Goal: Transaction & Acquisition: Purchase product/service

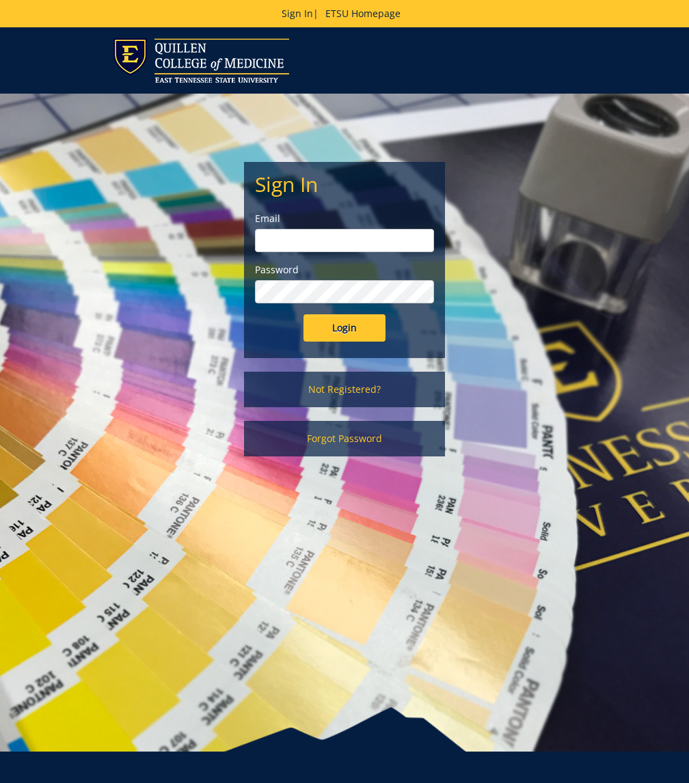
click at [278, 242] on input "email" at bounding box center [344, 240] width 178 height 23
type input "davismw@etsu.edu"
click at [374, 391] on link "Not Registered?" at bounding box center [344, 390] width 200 height 36
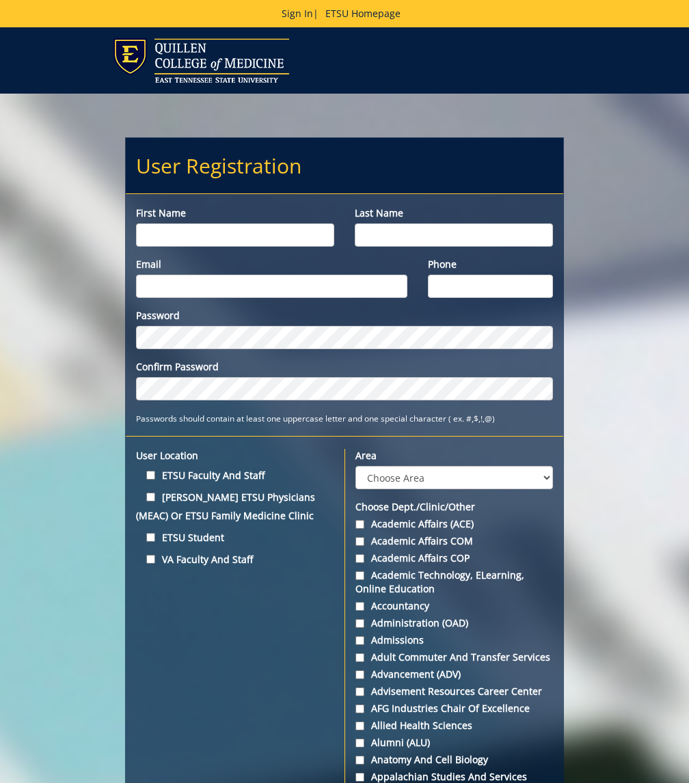
click at [281, 222] on div "First name" at bounding box center [235, 226] width 219 height 40
click at [280, 234] on input "First name" at bounding box center [235, 234] width 198 height 23
type input "[PERSON_NAME]"
type input "Davis"
type input "davismw@etsu.edu"
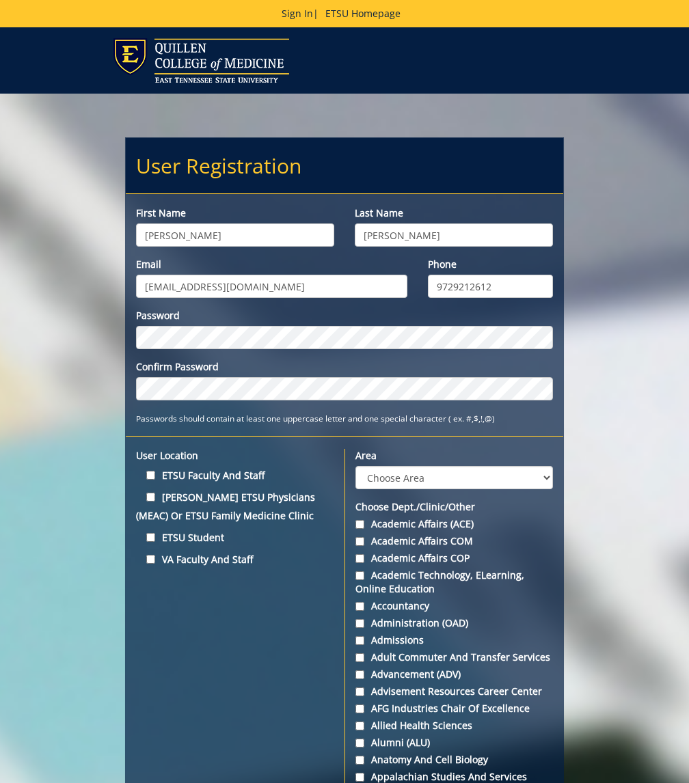
type input "9729212612"
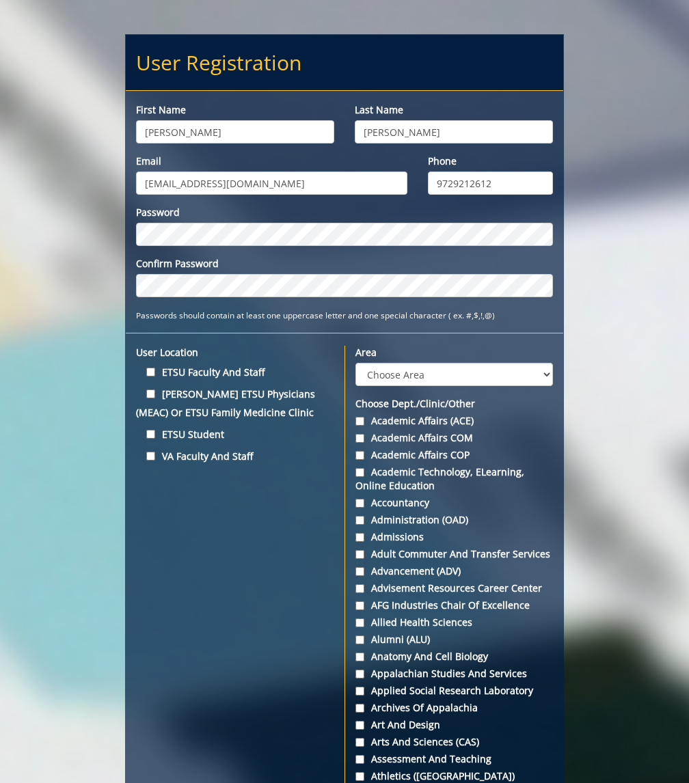
scroll to position [107, 0]
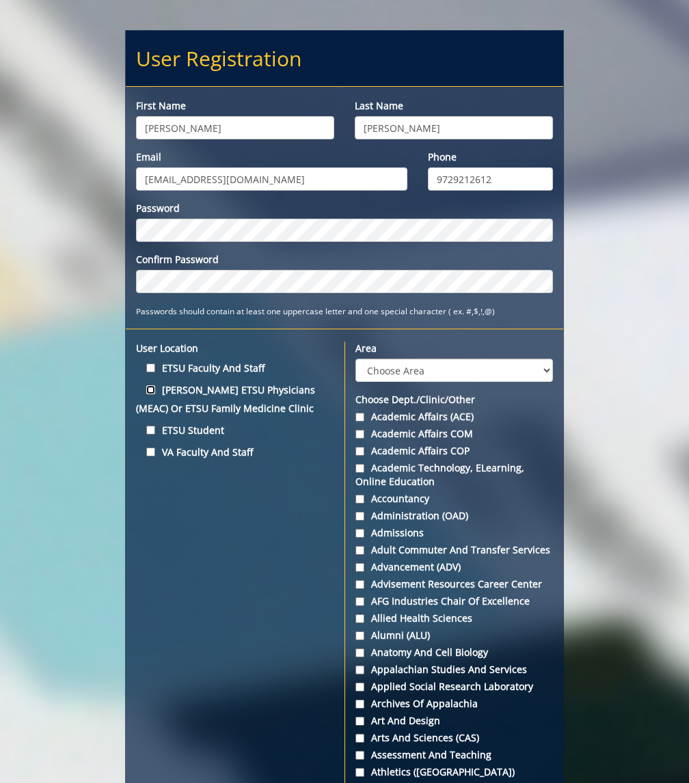
click at [153, 391] on input "Quillen ETSU Physicians (MEAC) or ETSU Family Medicine Clinic" at bounding box center [150, 389] width 9 height 9
click at [154, 389] on input "Quillen ETSU Physicians (MEAC) or ETSU Family Medicine Clinic" at bounding box center [150, 389] width 9 height 9
checkbox input "false"
click at [145, 421] on label "ETSU Student" at bounding box center [235, 430] width 198 height 18
click at [146, 426] on input "ETSU Student" at bounding box center [150, 430] width 9 height 9
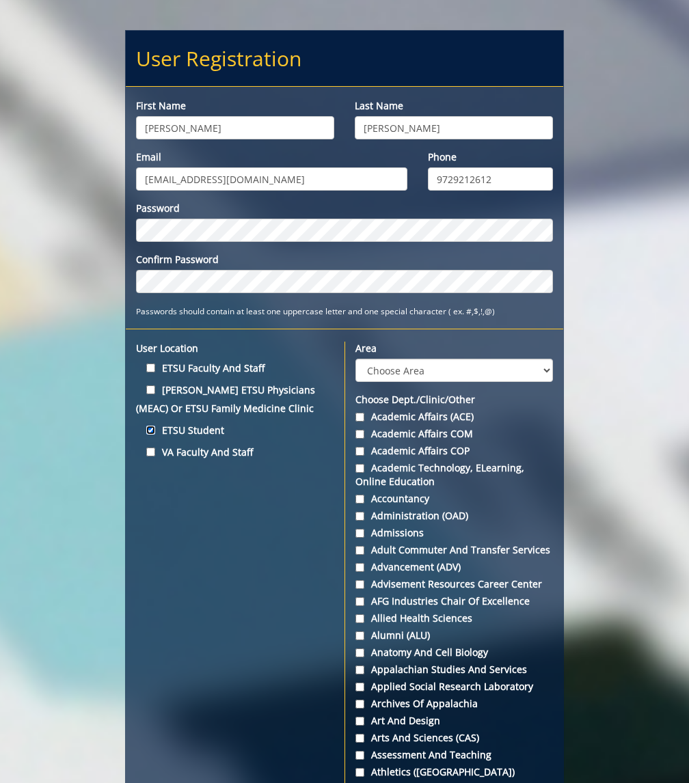
click at [146, 426] on input "ETSU Student" at bounding box center [150, 430] width 9 height 9
checkbox input "true"
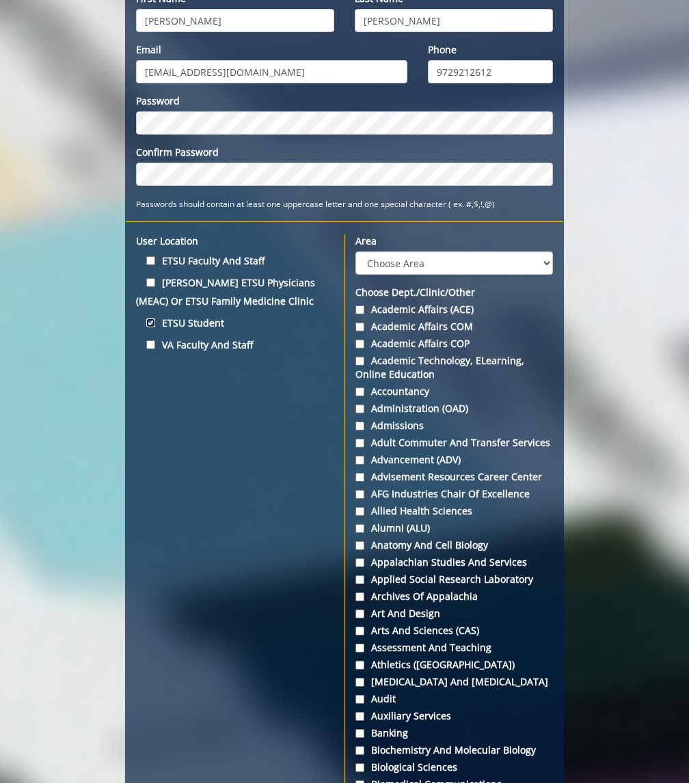
scroll to position [215, 0]
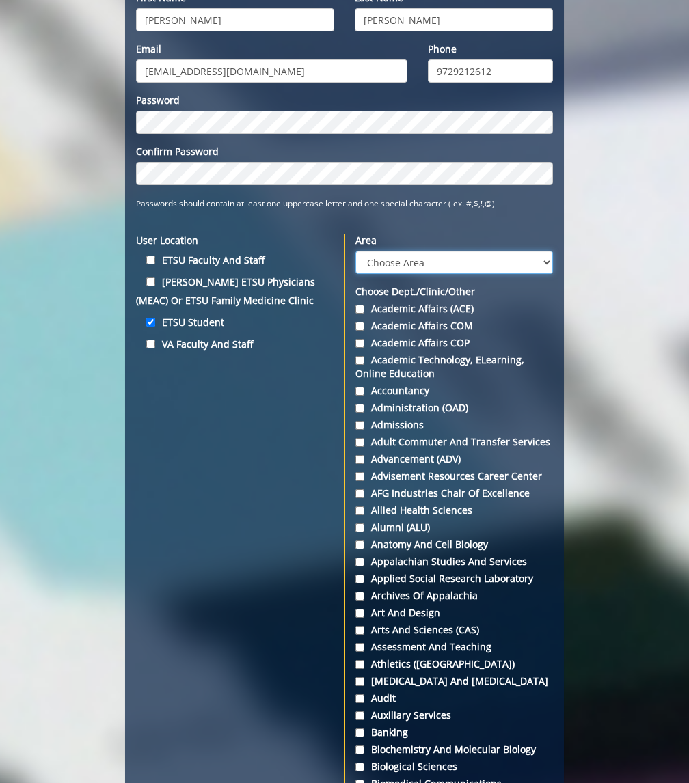
click at [426, 260] on select "Choose Area Administration Advancement (ADM) BucSports Business & Finance Clemm…" at bounding box center [453, 262] width 197 height 23
select select "27"
click at [355, 251] on select "Choose Area Administration Advancement (ADM) BucSports Business & Finance Clemm…" at bounding box center [453, 262] width 197 height 23
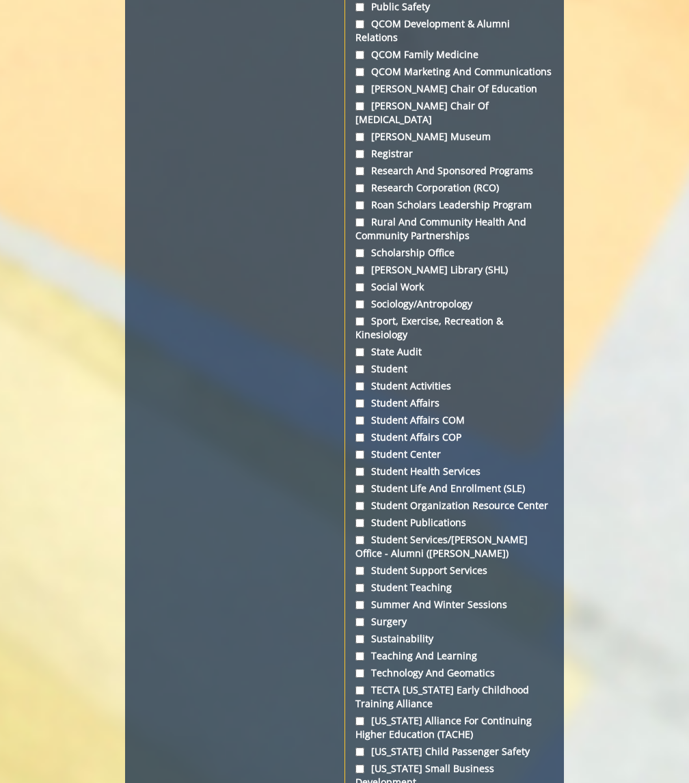
scroll to position [4830, 0]
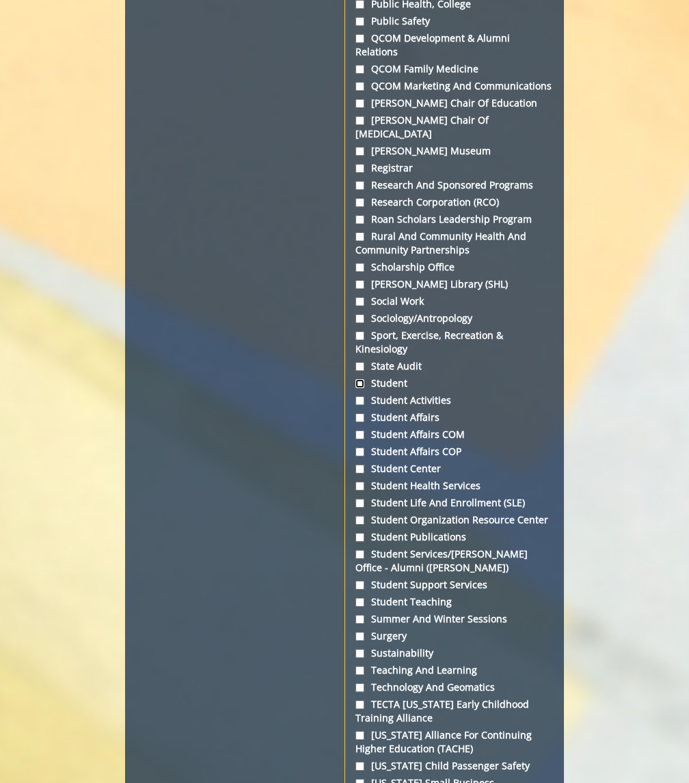
click at [363, 388] on input "Student" at bounding box center [359, 383] width 9 height 9
checkbox input "true"
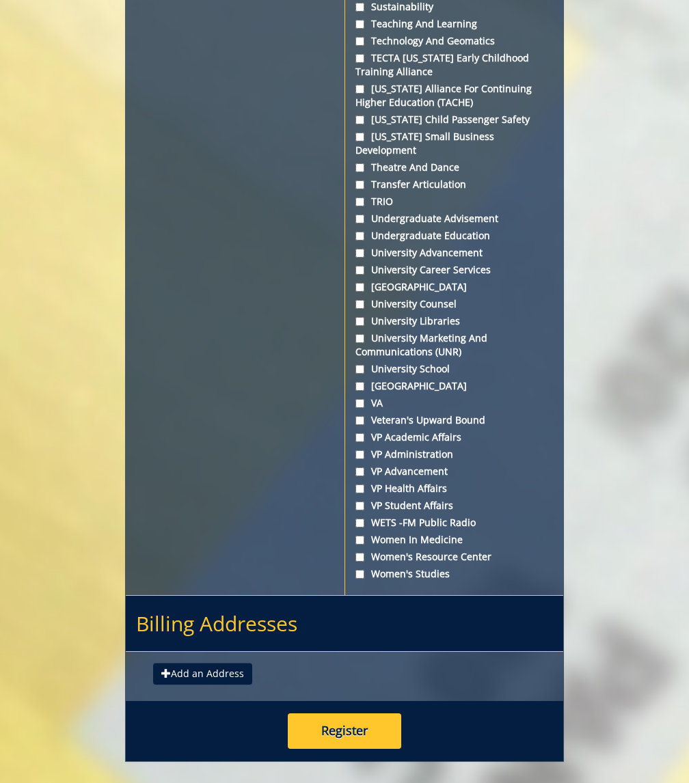
scroll to position [5698, 0]
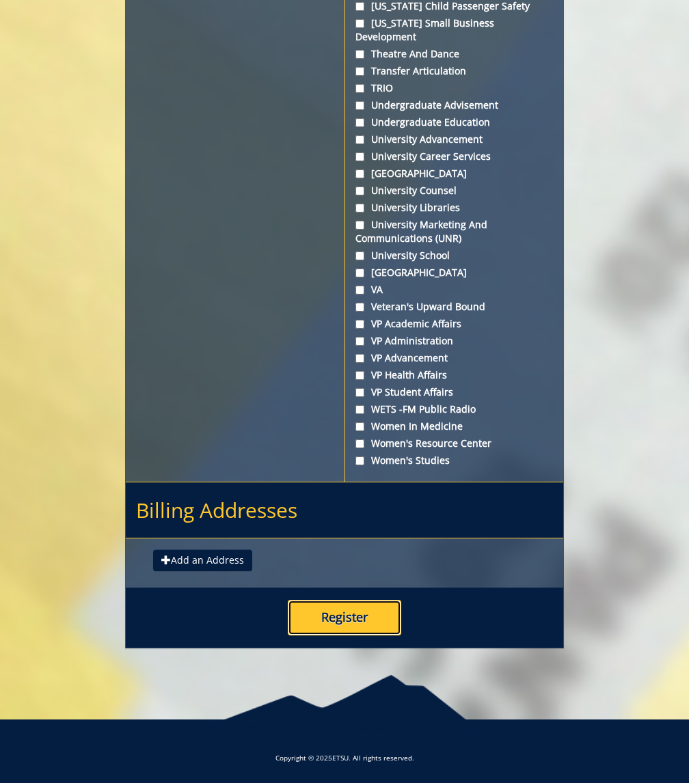
click at [344, 616] on button "Register" at bounding box center [344, 618] width 113 height 36
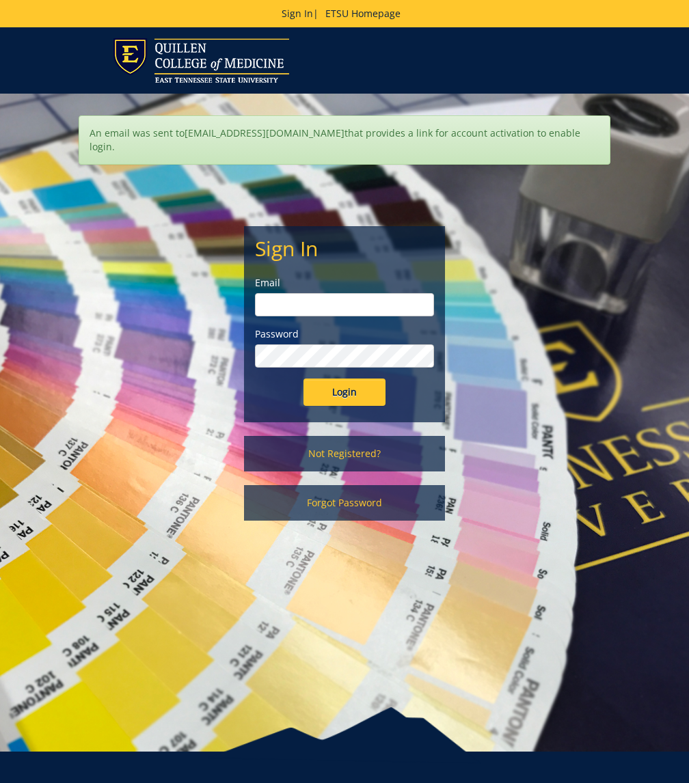
click at [3, 176] on div "An email was sent to davismw@etsu.edu that provides a link for account activati…" at bounding box center [344, 423] width 689 height 658
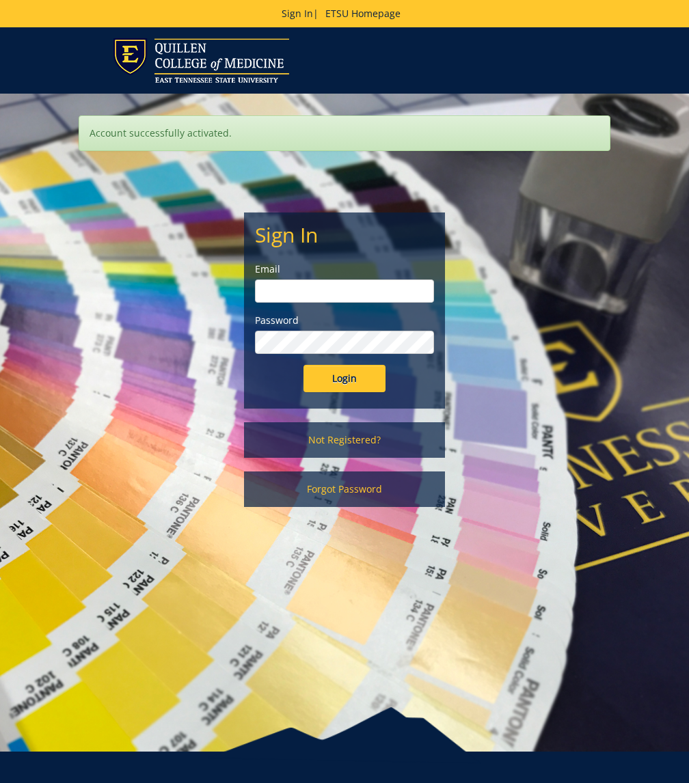
click at [304, 294] on input "email" at bounding box center [344, 290] width 178 height 23
type input "davismw@etsu.edu"
click at [333, 326] on label "Password" at bounding box center [344, 321] width 178 height 14
click at [303, 365] on input "Login" at bounding box center [344, 378] width 82 height 27
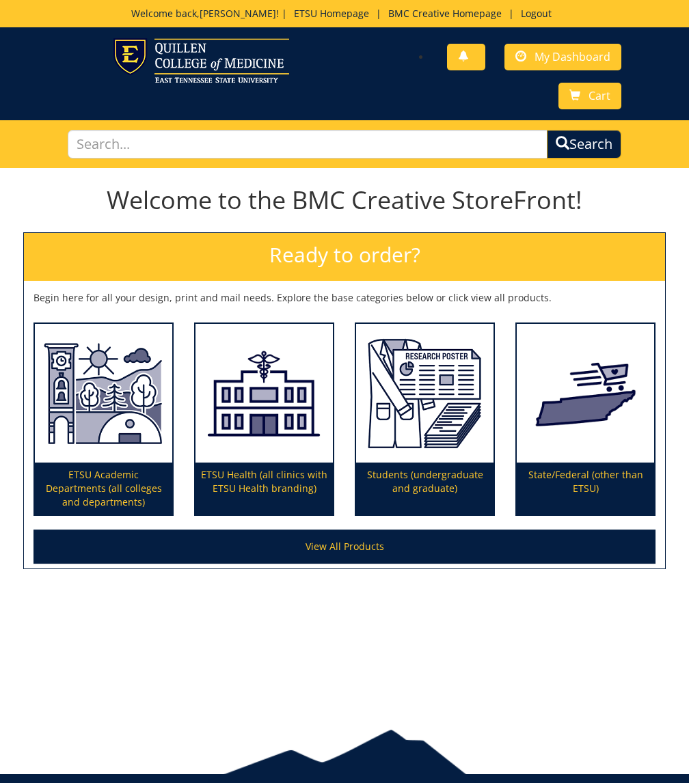
click at [643, 222] on div "Welcome to the BMC Creative StoreFront!" at bounding box center [344, 202] width 663 height 59
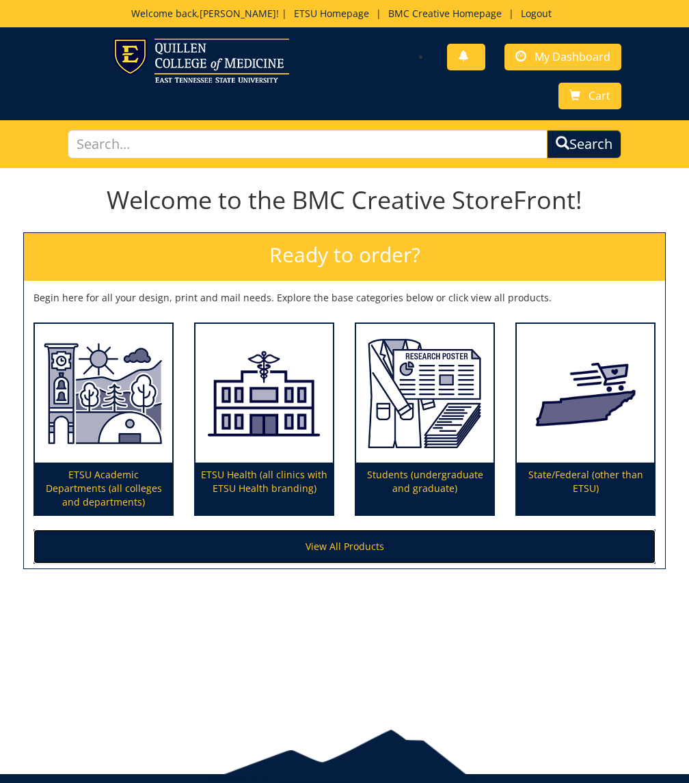
click at [337, 553] on link "View All Products" at bounding box center [344, 546] width 622 height 34
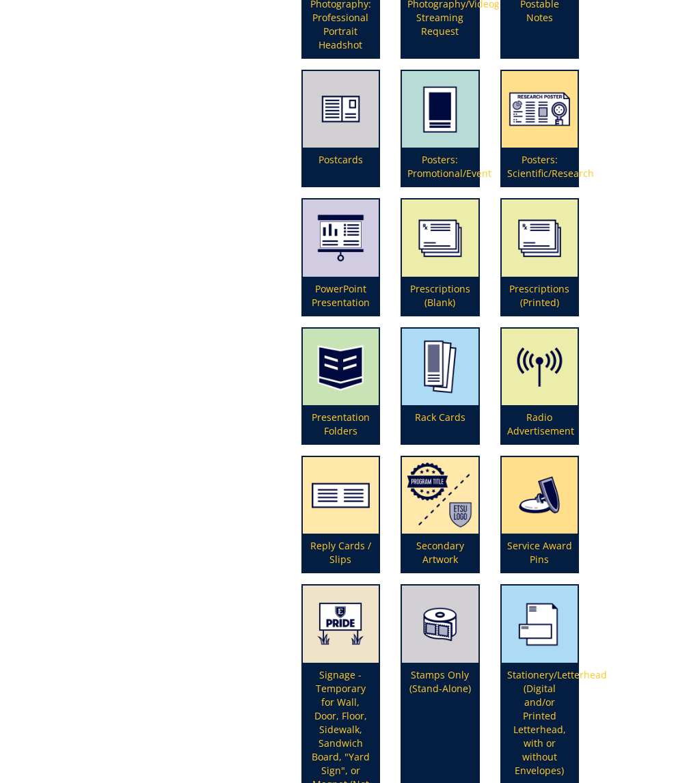
scroll to position [3829, 0]
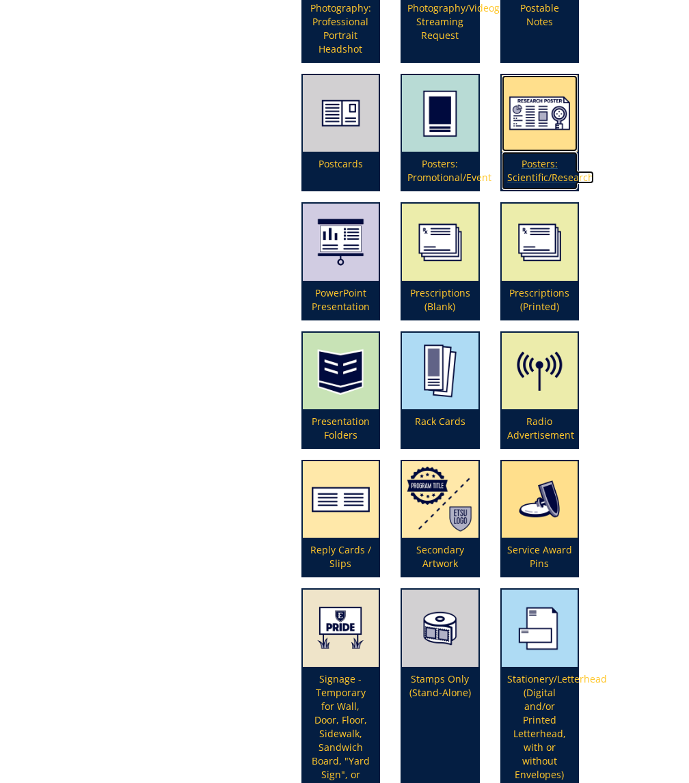
click at [535, 173] on p "Posters: Scientific/Research" at bounding box center [539, 171] width 77 height 38
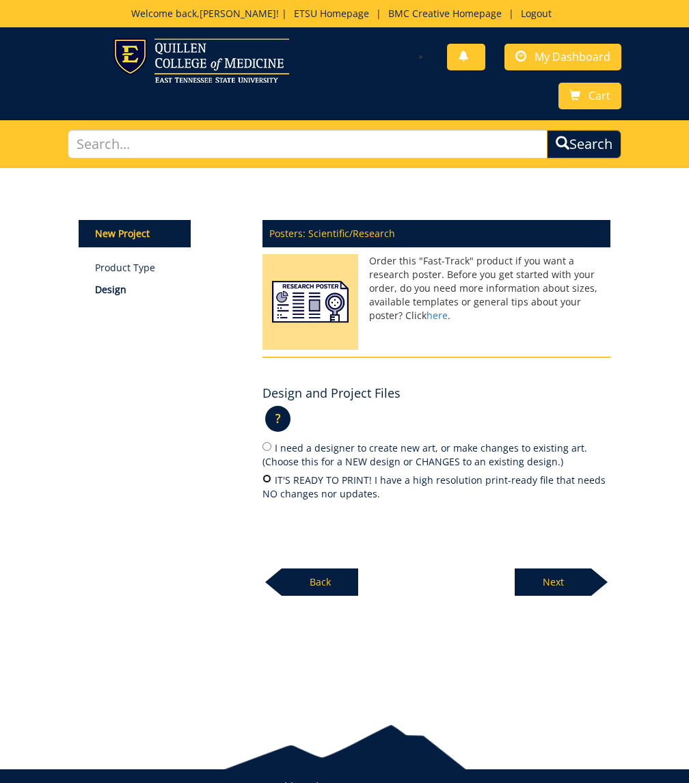
click at [267, 480] on input "IT'S READY TO PRINT! I have a high resolution print-ready file that needs NO ch…" at bounding box center [266, 478] width 9 height 9
radio input "true"
click at [553, 578] on p "Next" at bounding box center [552, 581] width 77 height 27
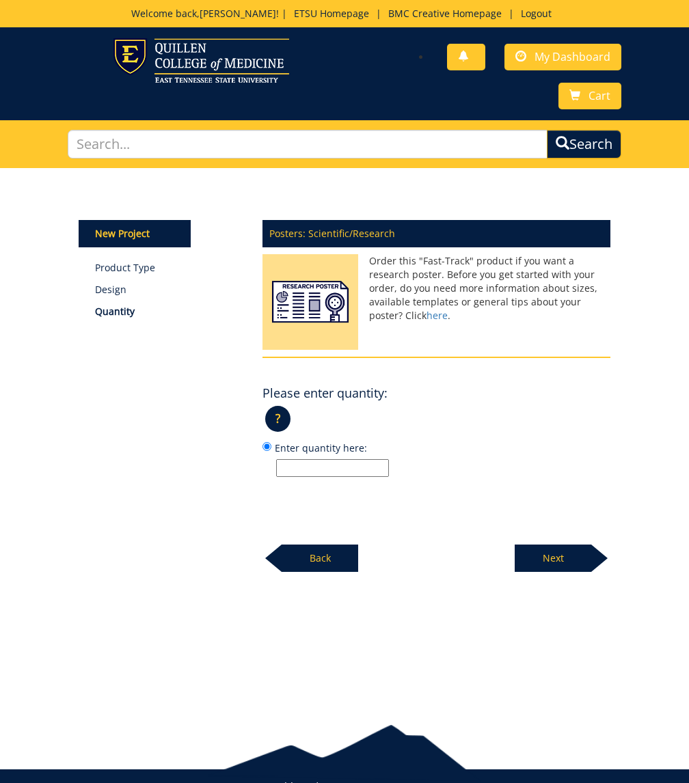
click at [350, 471] on input "Enter quantity here:" at bounding box center [332, 468] width 113 height 18
type input "1"
click at [426, 320] on link "here" at bounding box center [436, 315] width 21 height 13
click at [552, 558] on p "Next" at bounding box center [552, 557] width 77 height 27
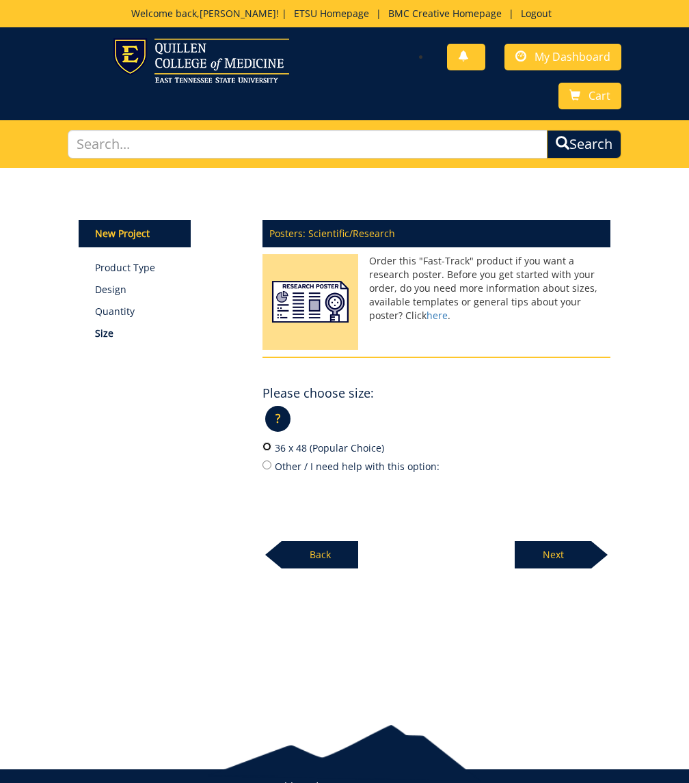
click at [264, 447] on input "36 x 48 (Popular Choice)" at bounding box center [266, 446] width 9 height 9
radio input "true"
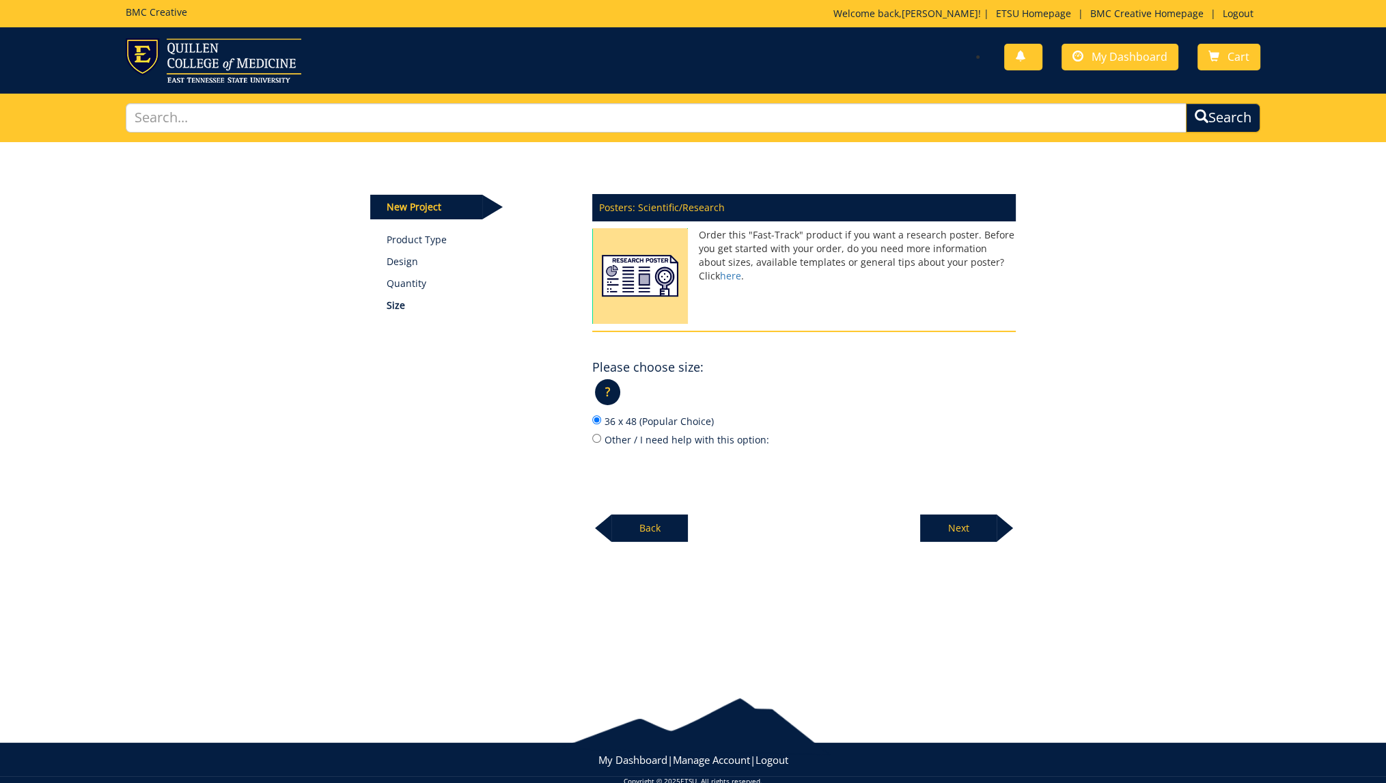
click at [688, 520] on p "Next" at bounding box center [958, 527] width 77 height 27
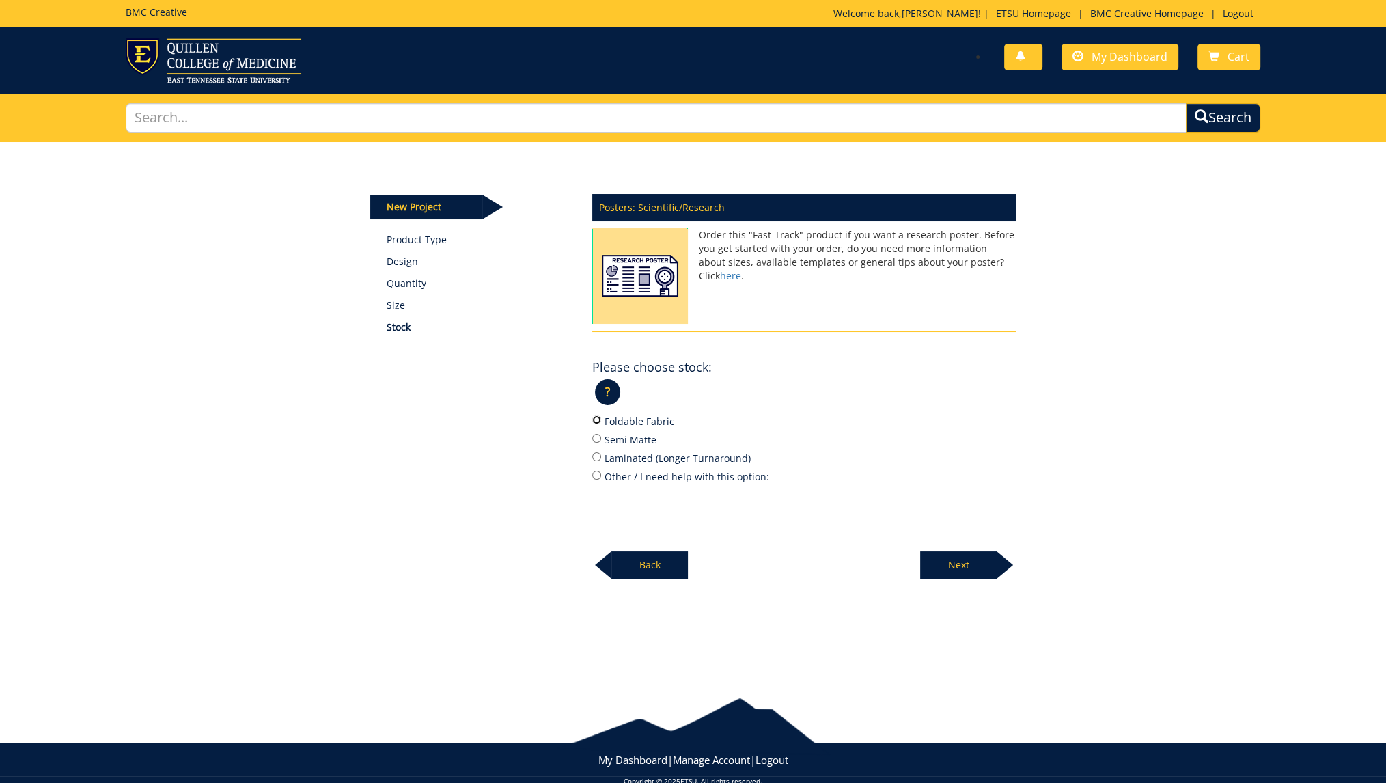
click at [595, 421] on input "Foldable Fabric" at bounding box center [596, 419] width 9 height 9
radio input "true"
click at [688, 560] on p "Next" at bounding box center [958, 564] width 77 height 27
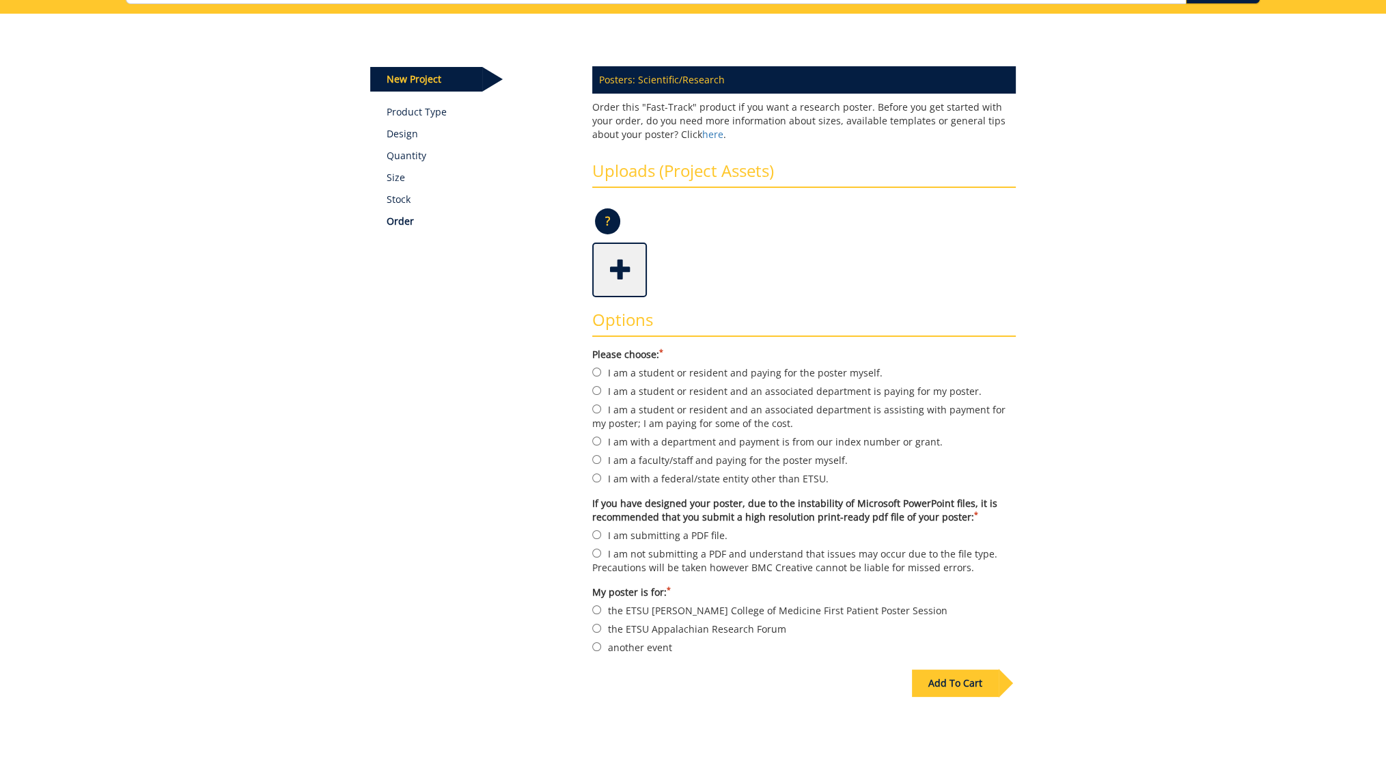
scroll to position [135, 0]
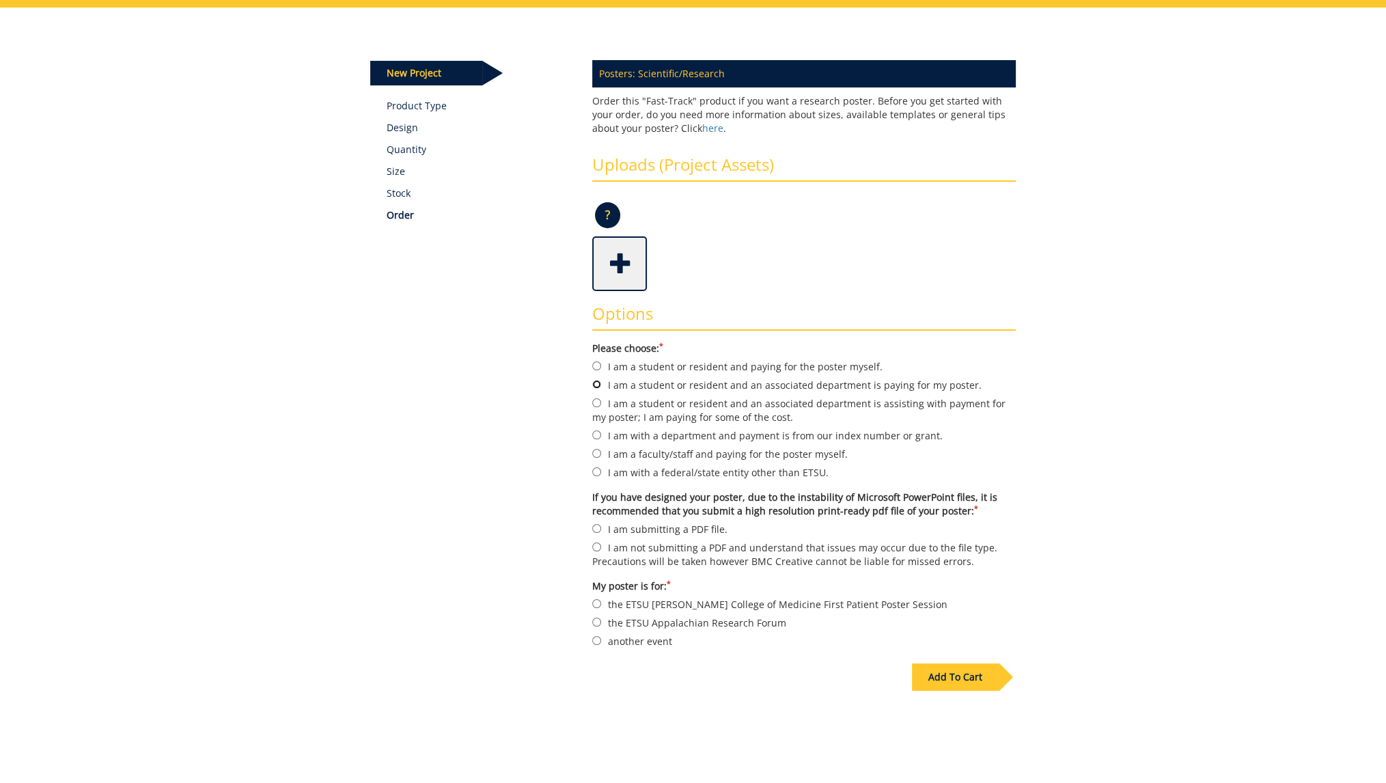
click at [597, 386] on input "I am a student or resident and an associated department is paying for my poster." at bounding box center [596, 384] width 9 height 9
radio input "true"
click at [594, 636] on input "another event" at bounding box center [596, 640] width 9 height 9
radio input "true"
click at [604, 531] on label "I am submitting a PDF file." at bounding box center [804, 528] width 424 height 15
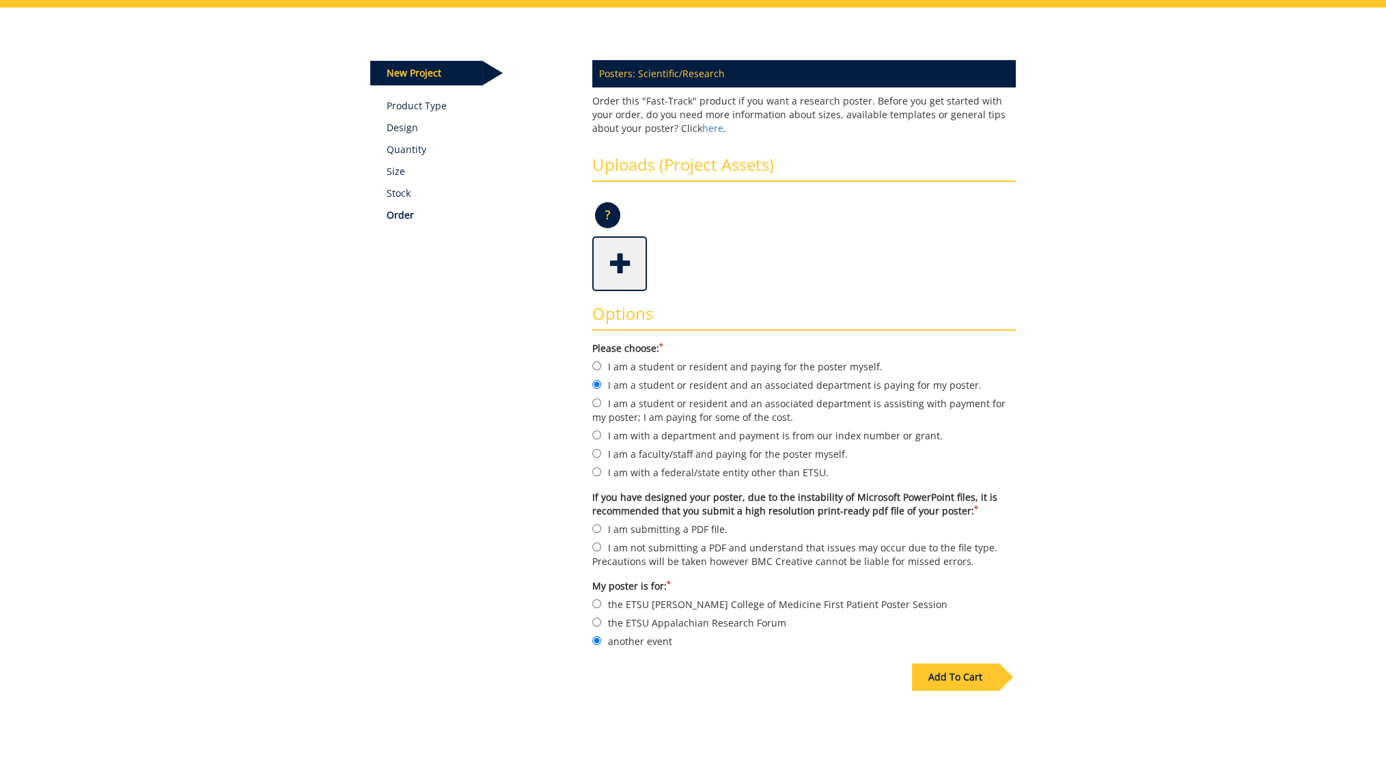
click at [601, 531] on input "I am submitting a PDF file." at bounding box center [596, 528] width 9 height 9
radio input "true"
click at [617, 281] on span at bounding box center [621, 262] width 55 height 48
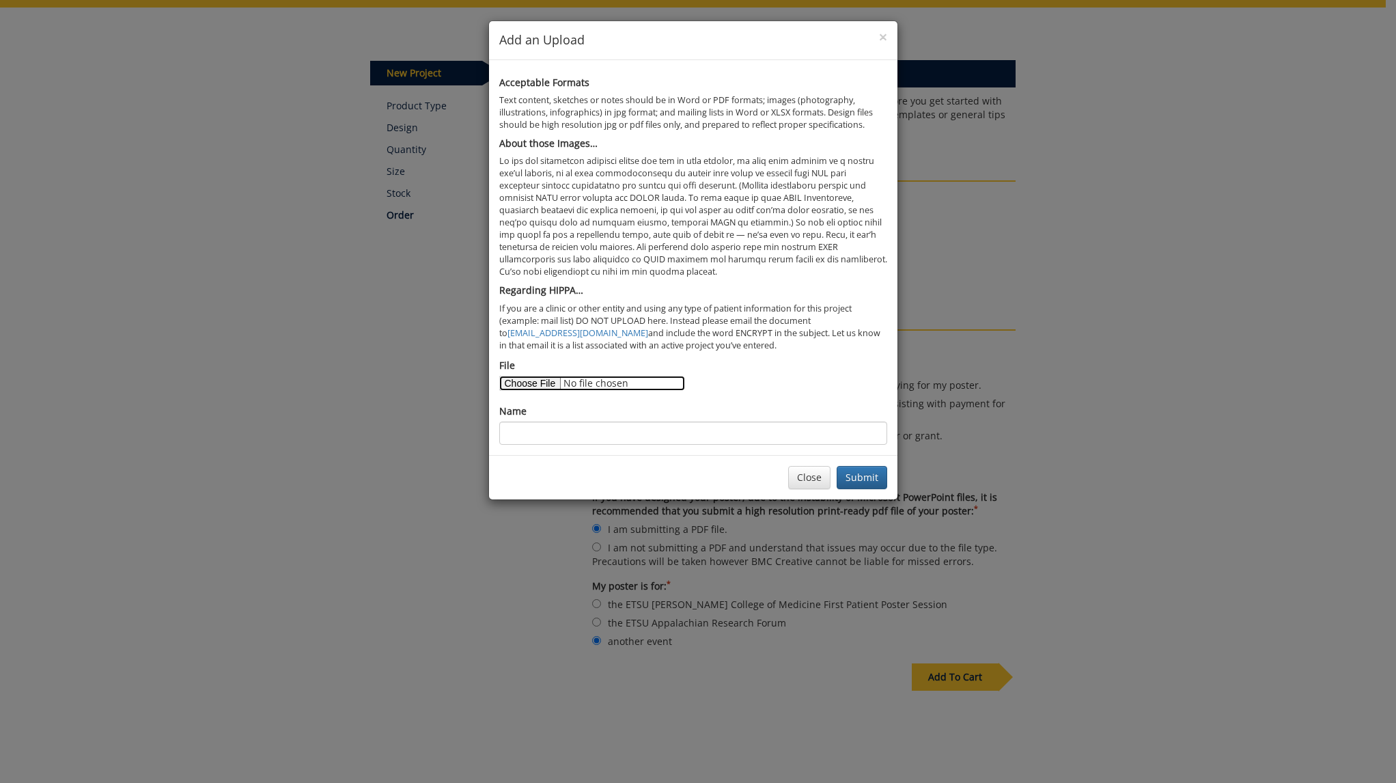
click at [528, 383] on input "File" at bounding box center [592, 383] width 186 height 15
type input "C:\fakepath\[PERSON_NAME] Symposium Poster PDF.pdf"
click at [664, 434] on input "Name" at bounding box center [693, 432] width 388 height 23
type input "Poster PDF"
click at [861, 472] on button "Submit" at bounding box center [862, 477] width 51 height 23
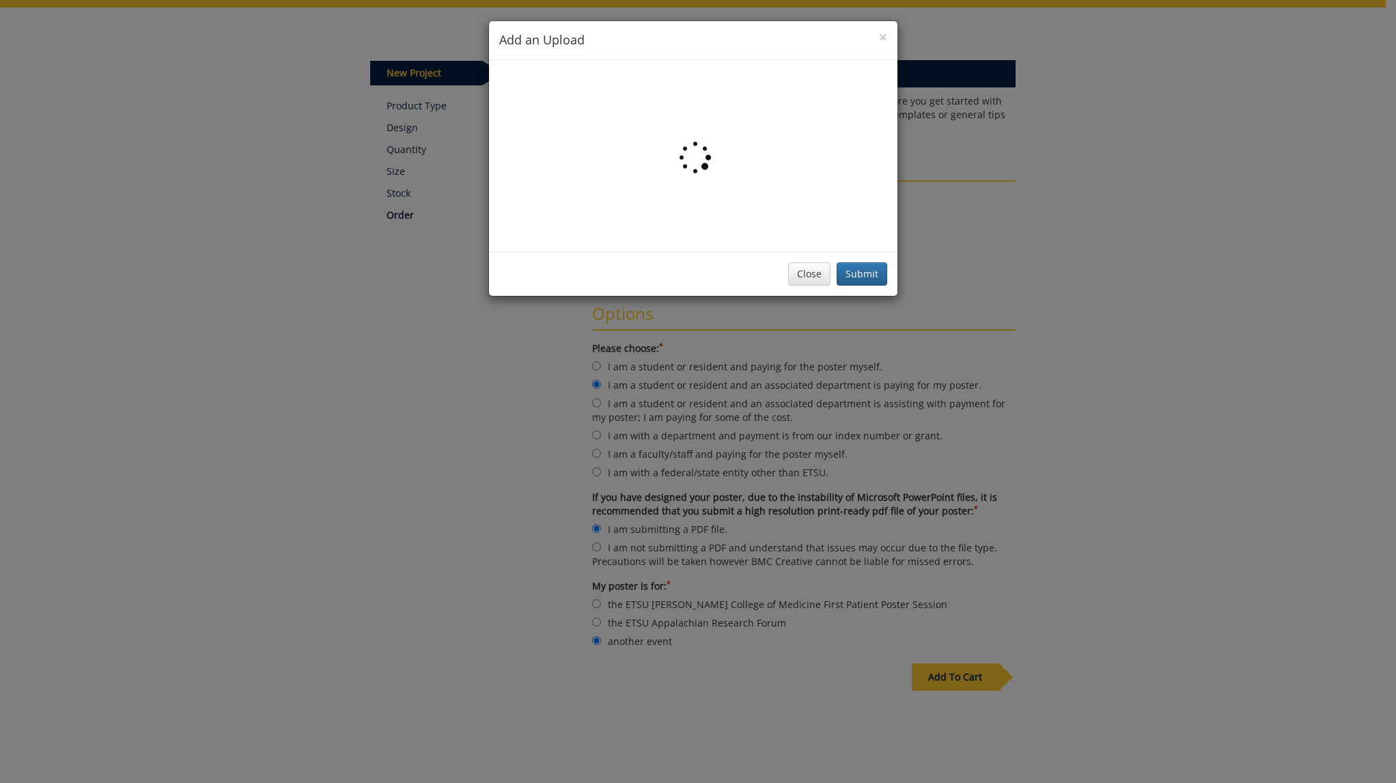
drag, startPoint x: 797, startPoint y: 337, endPoint x: 764, endPoint y: 234, distance: 108.4
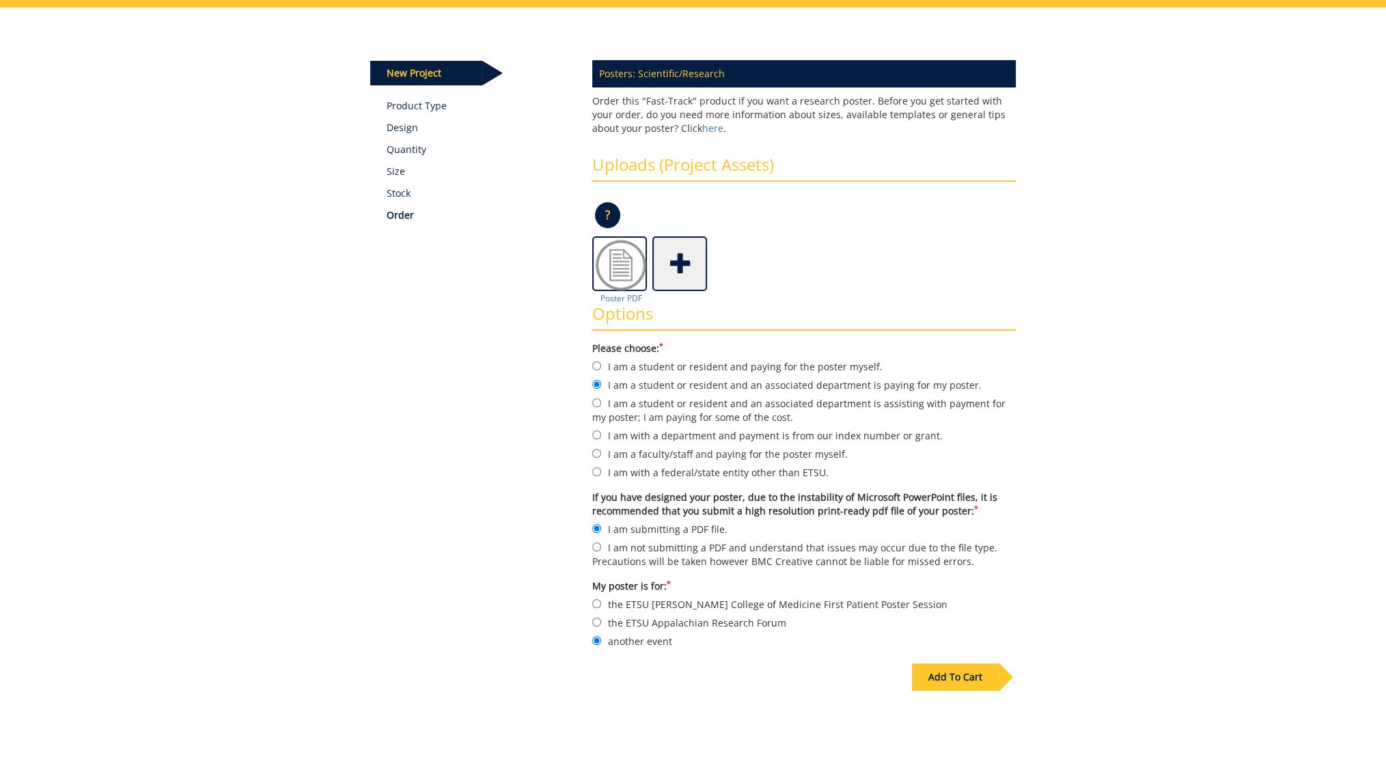
drag, startPoint x: 764, startPoint y: 234, endPoint x: 973, endPoint y: 178, distance: 216.4
click at [973, 178] on h3 "Uploads (Project Assets)" at bounding box center [804, 169] width 424 height 26
click at [967, 680] on div "Add To Cart" at bounding box center [955, 676] width 87 height 27
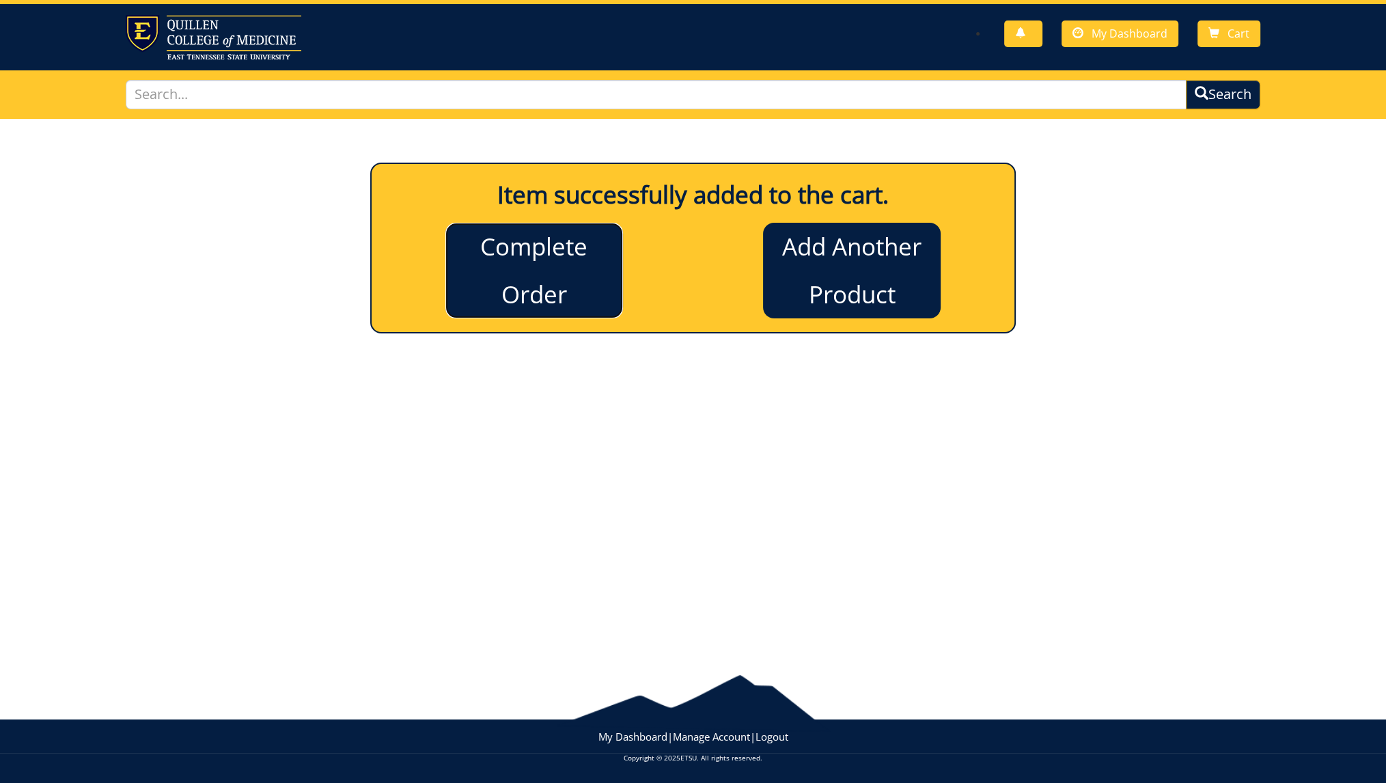
click at [557, 265] on link "Complete Order" at bounding box center [534, 271] width 178 height 96
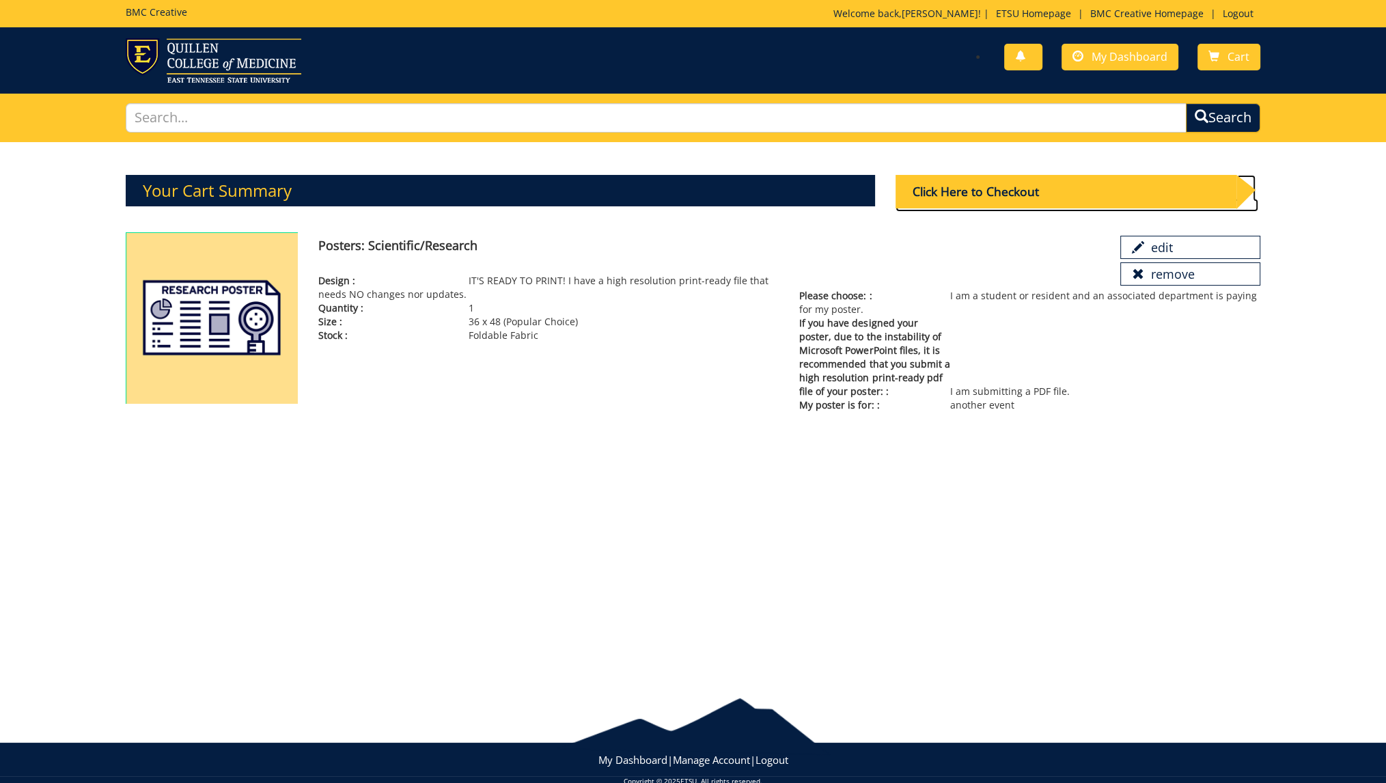
click at [926, 186] on div "Click Here to Checkout" at bounding box center [1066, 191] width 341 height 33
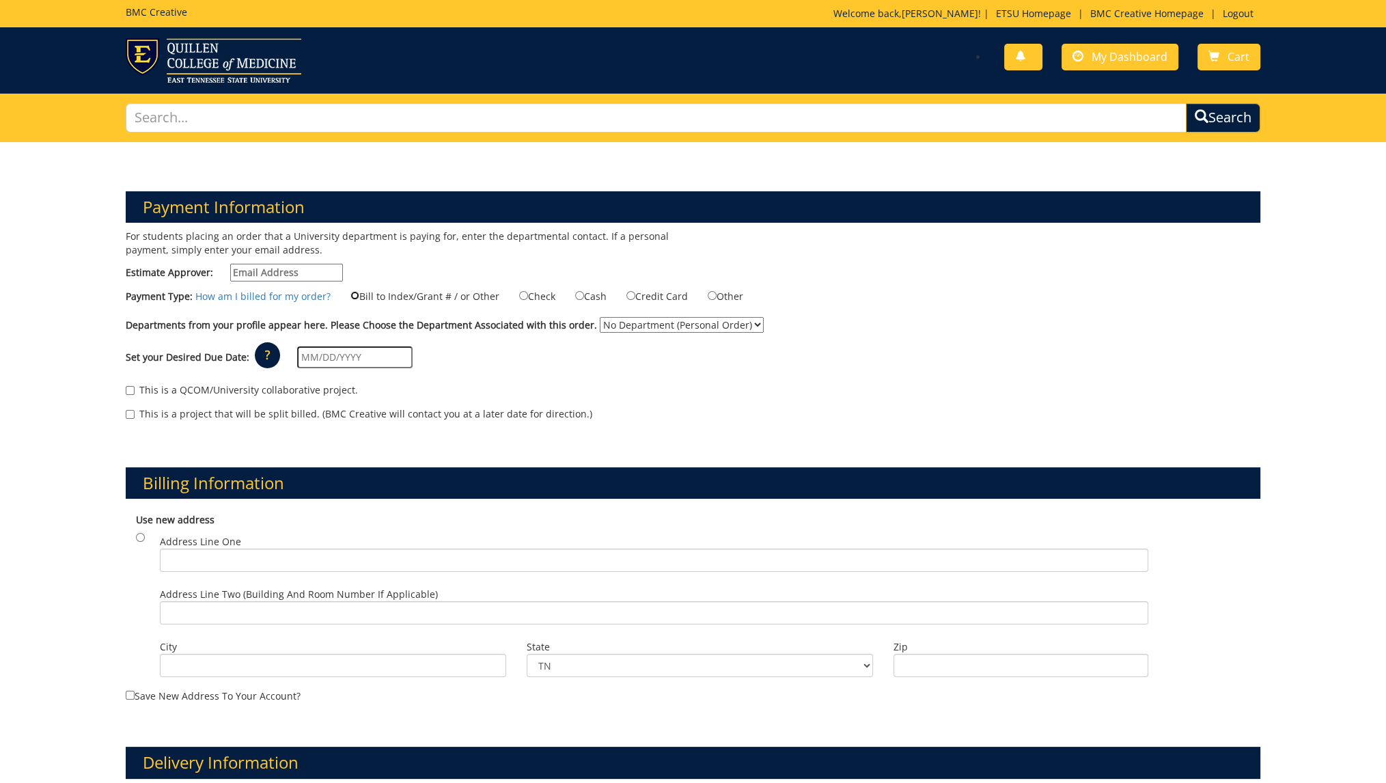
click at [357, 297] on input "Bill to Index/Grant # / or Other" at bounding box center [354, 295] width 9 height 9
radio input "true"
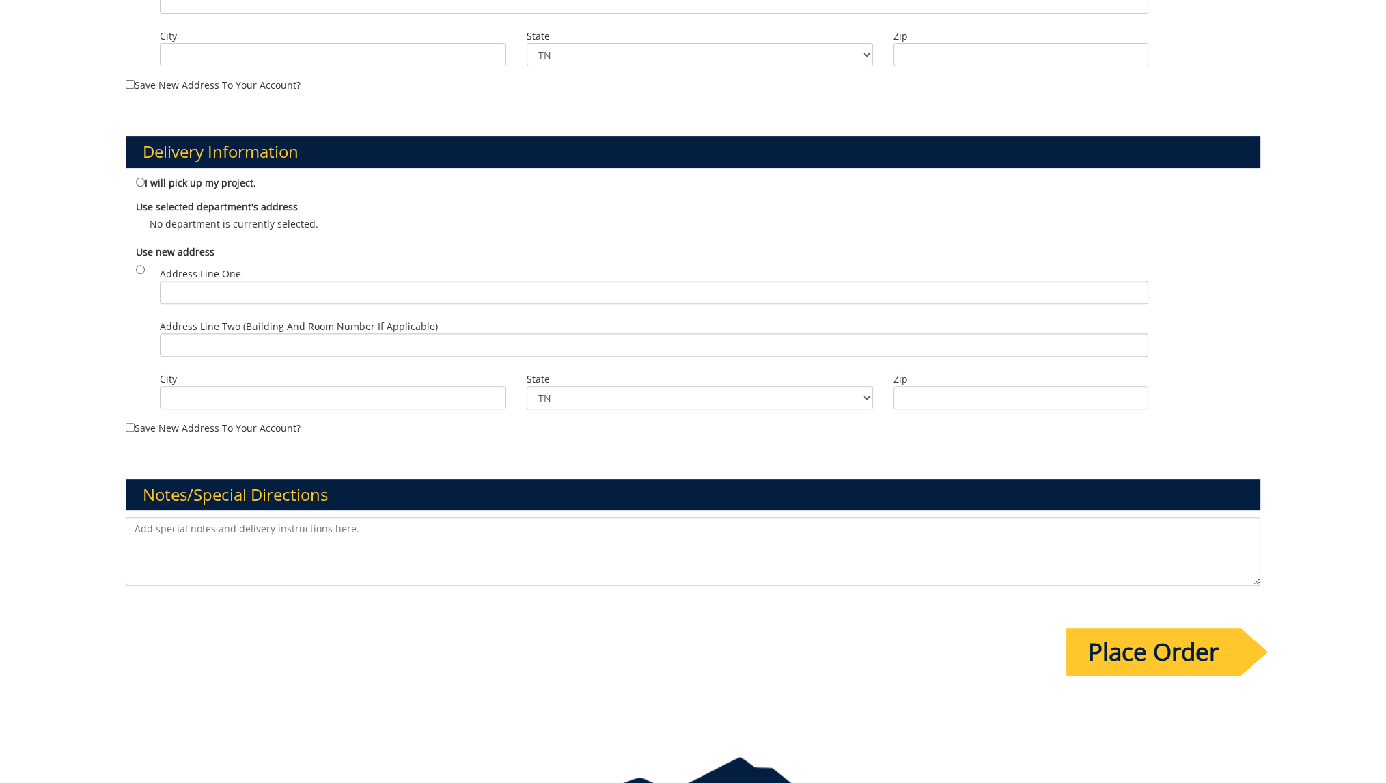
scroll to position [656, 0]
click at [141, 178] on input "I will pick up my project." at bounding box center [140, 182] width 9 height 9
radio input "true"
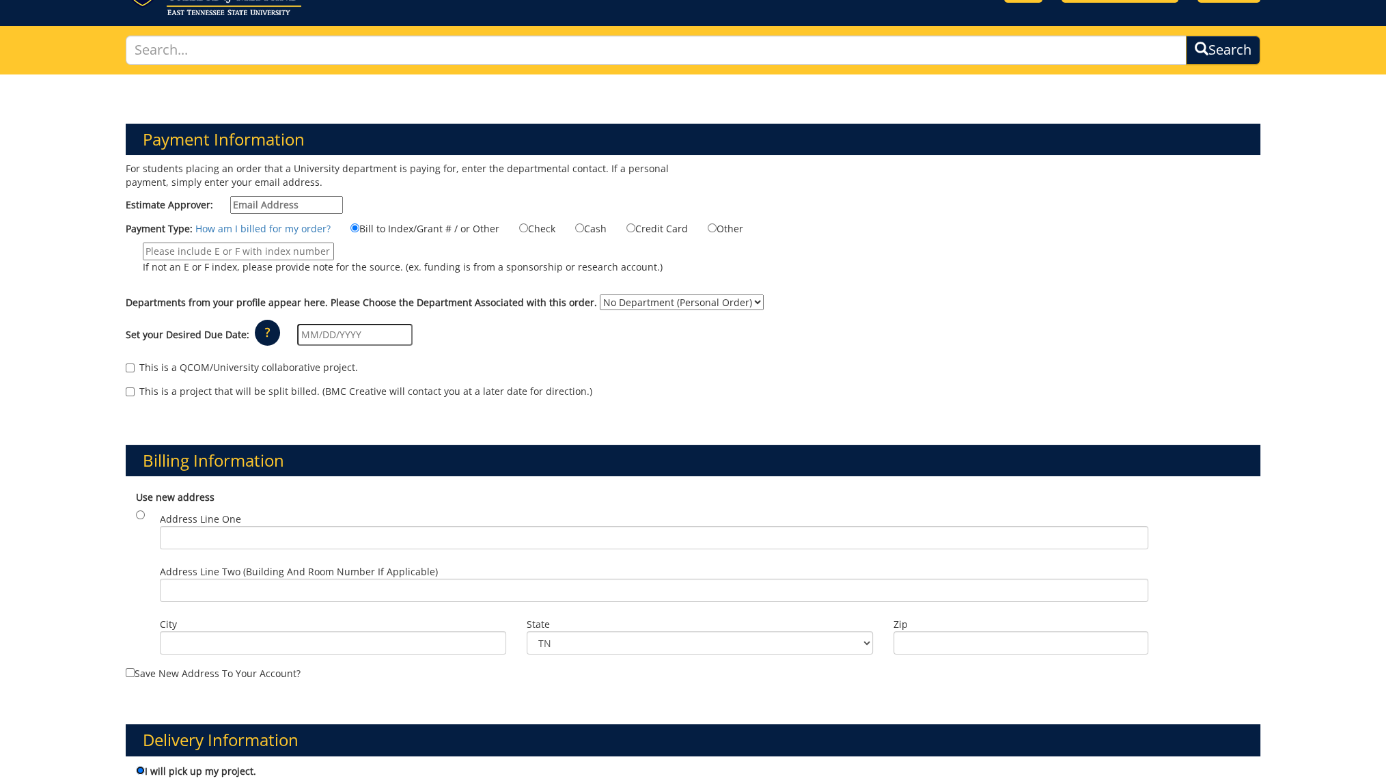
scroll to position [46, 0]
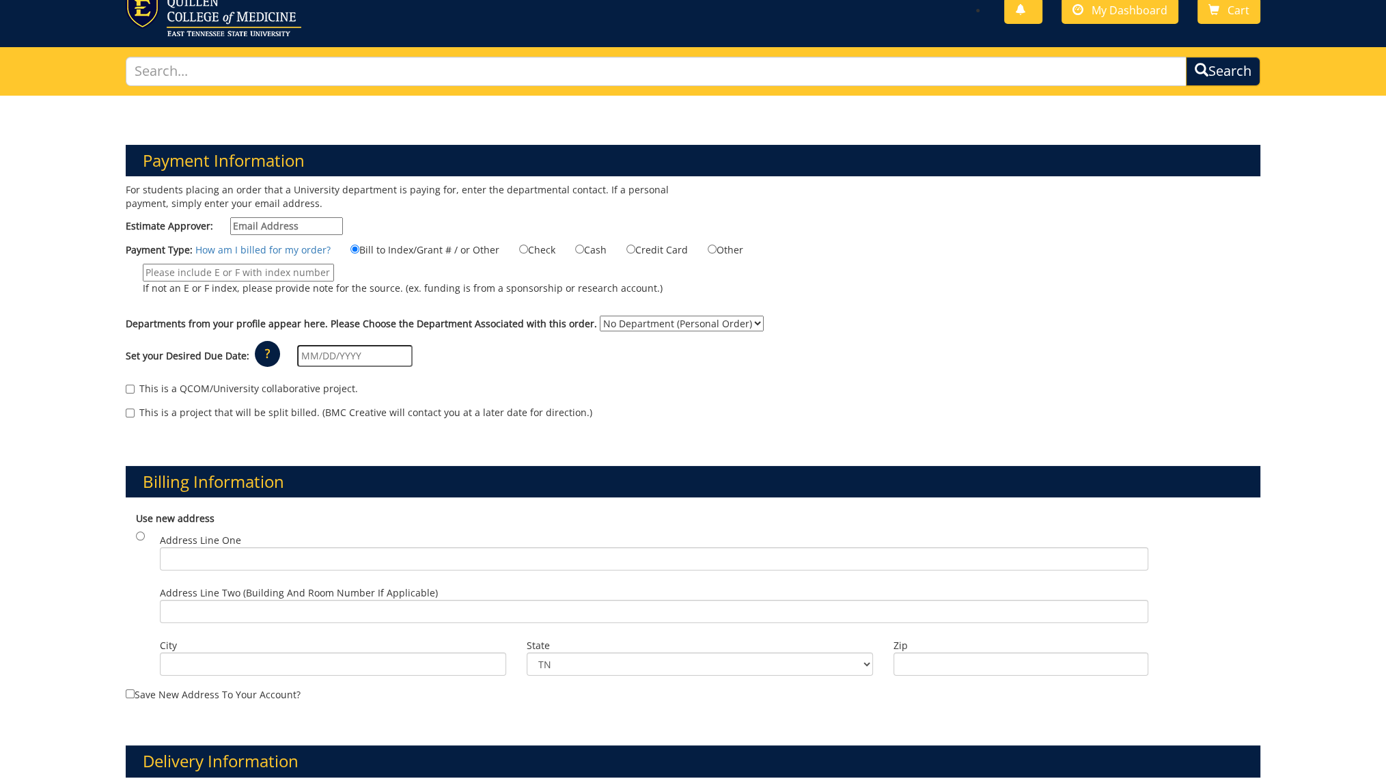
click at [361, 345] on input "text" at bounding box center [354, 356] width 115 height 22
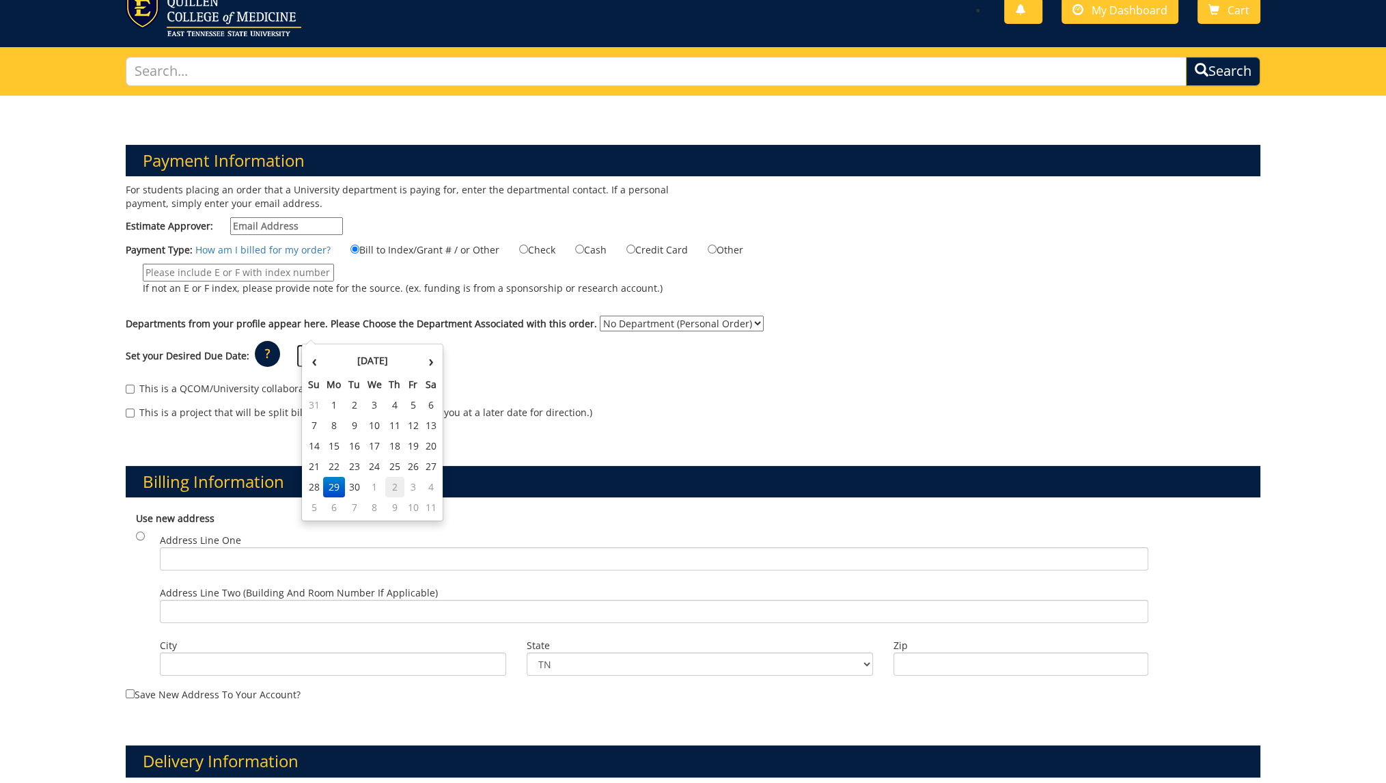
click at [398, 486] on td "2" at bounding box center [394, 487] width 19 height 20
type input "10/02/2025"
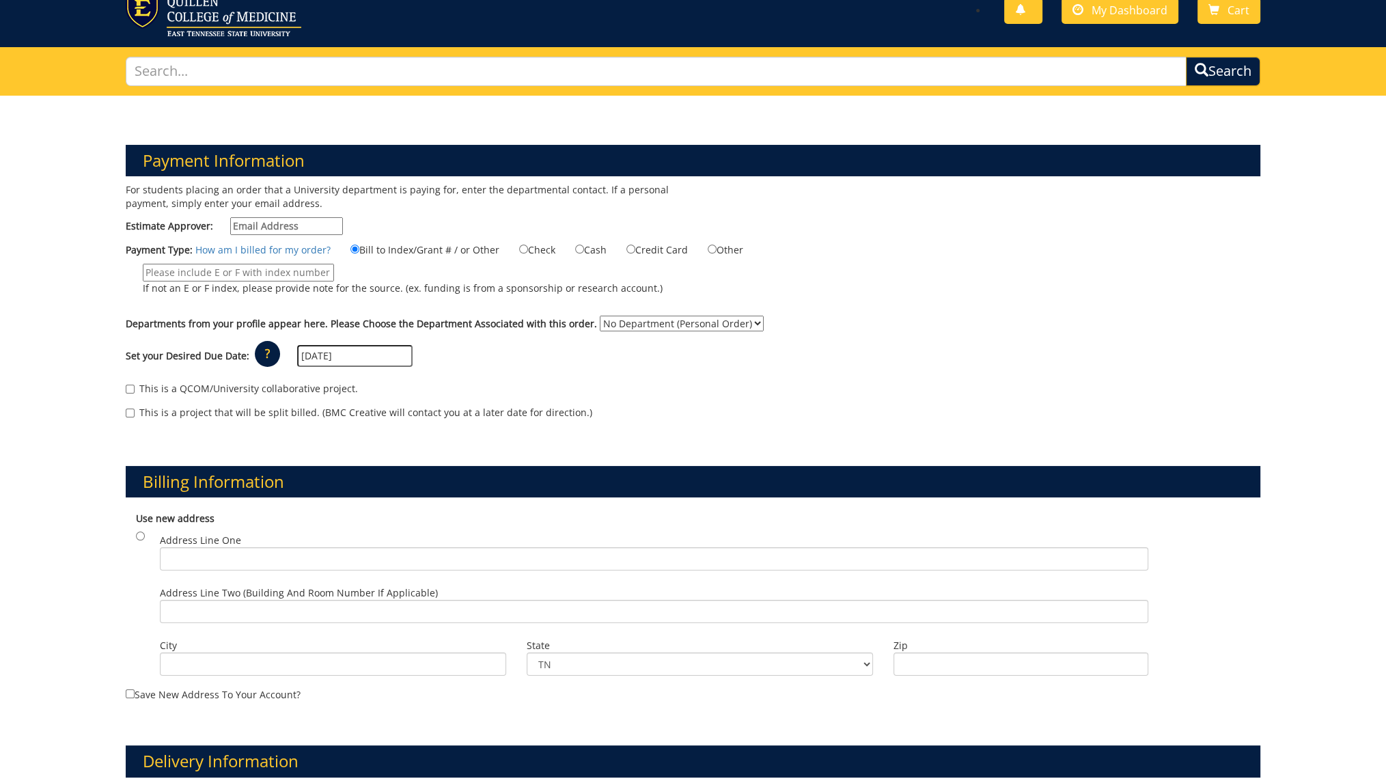
click at [273, 341] on p "?" at bounding box center [267, 354] width 25 height 26
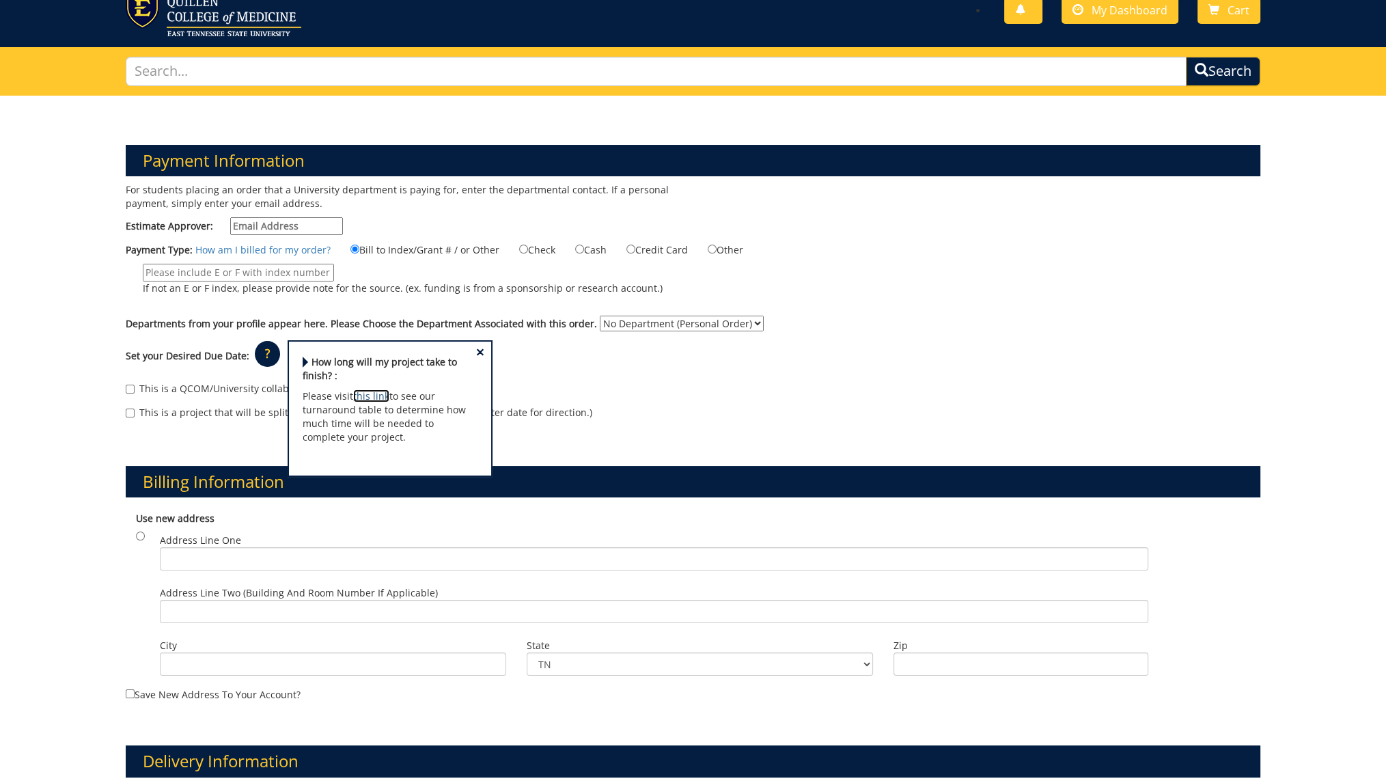
click at [367, 389] on link "this link" at bounding box center [371, 395] width 36 height 13
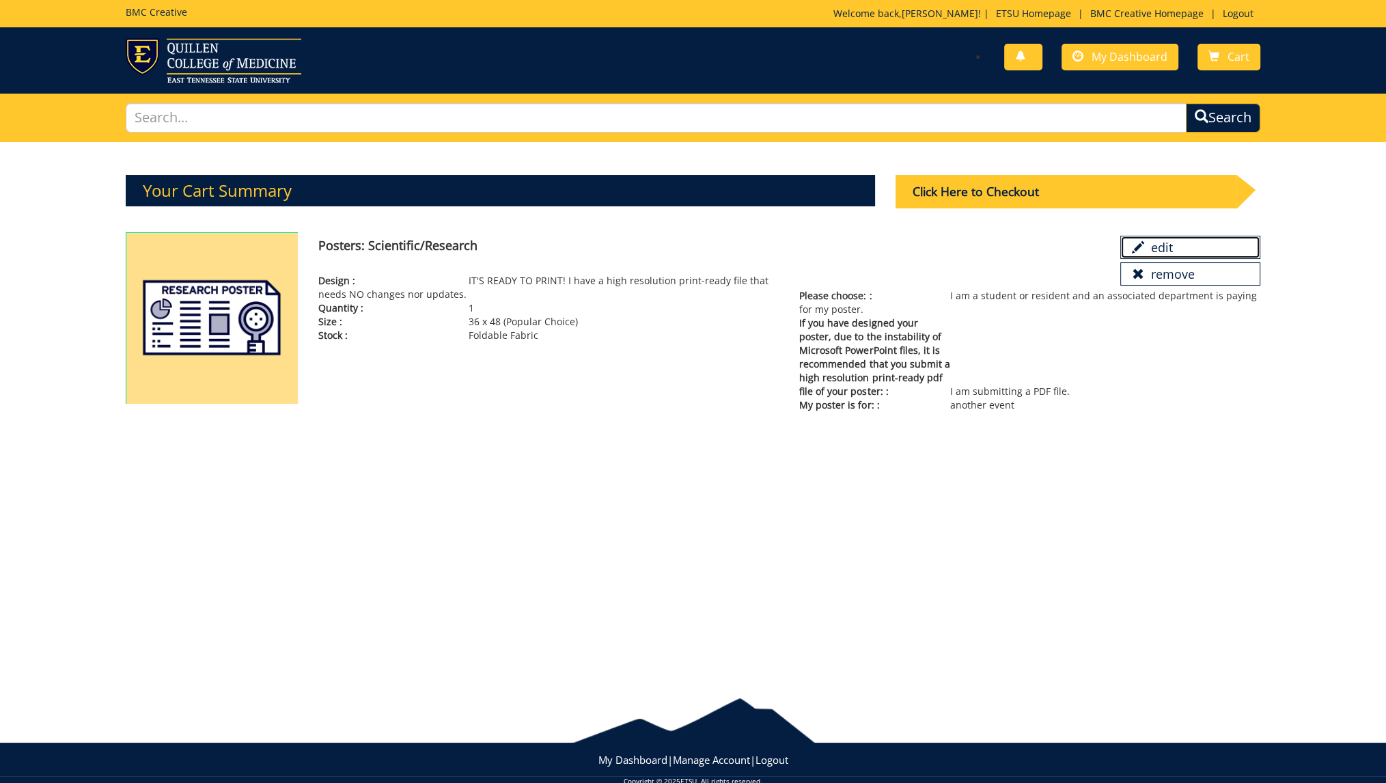
drag, startPoint x: 1165, startPoint y: 246, endPoint x: 746, endPoint y: 88, distance: 447.5
click at [1165, 246] on link "edit" at bounding box center [1190, 247] width 140 height 23
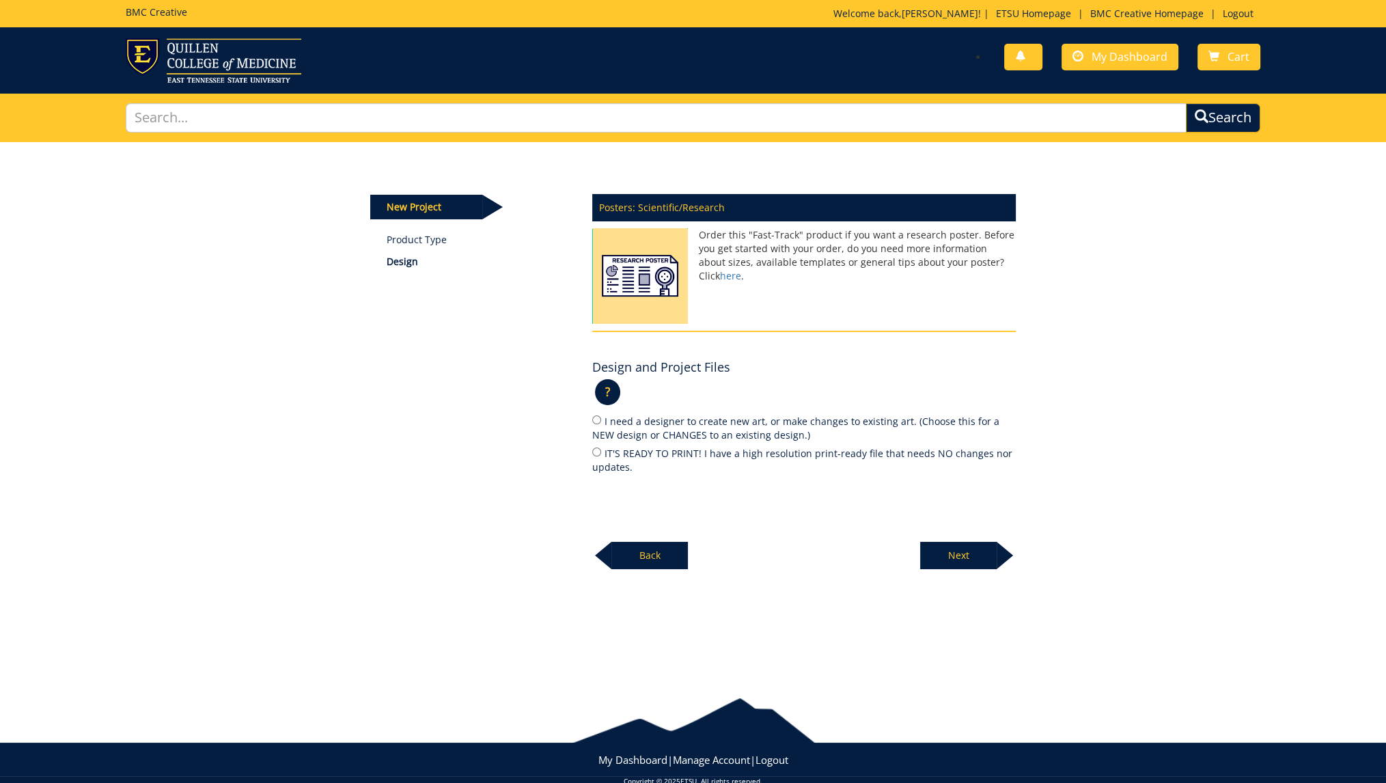
drag, startPoint x: 587, startPoint y: 448, endPoint x: 599, endPoint y: 450, distance: 11.8
click at [593, 449] on div "Posters: Scientific/Research Order this "Fast-Track" product if you want a rese…" at bounding box center [804, 378] width 444 height 384
click at [600, 450] on input "IT'S READY TO PRINT! I have a high resolution print-ready file that needs NO ch…" at bounding box center [596, 451] width 9 height 9
radio input "true"
click at [964, 561] on p "Next" at bounding box center [958, 555] width 77 height 27
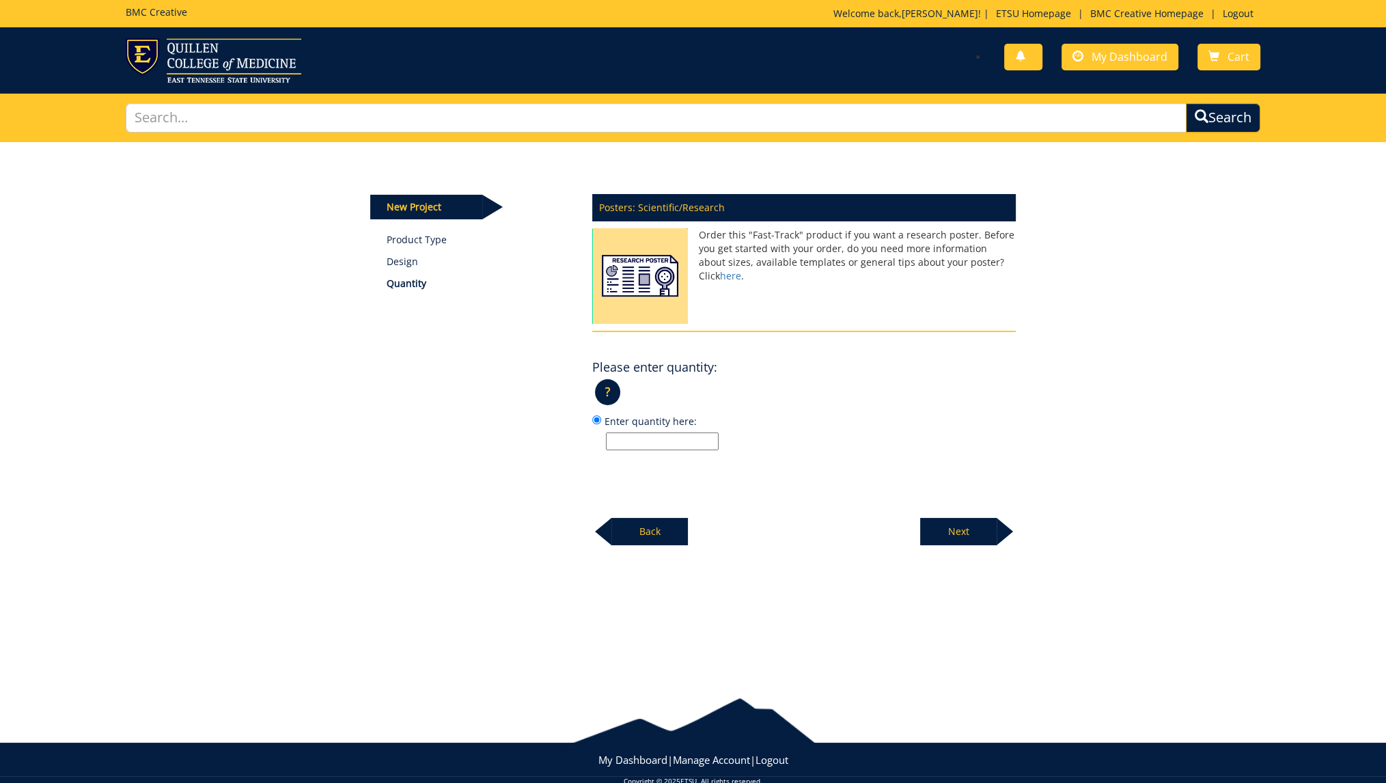
click at [650, 441] on input "Enter quantity here:" at bounding box center [662, 441] width 113 height 18
type input "1"
click at [975, 531] on p "Next" at bounding box center [958, 531] width 77 height 27
click at [605, 418] on label "36 x 48 (Popular Choice)" at bounding box center [804, 420] width 424 height 15
click at [601, 418] on input "36 x 48 (Popular Choice)" at bounding box center [596, 419] width 9 height 9
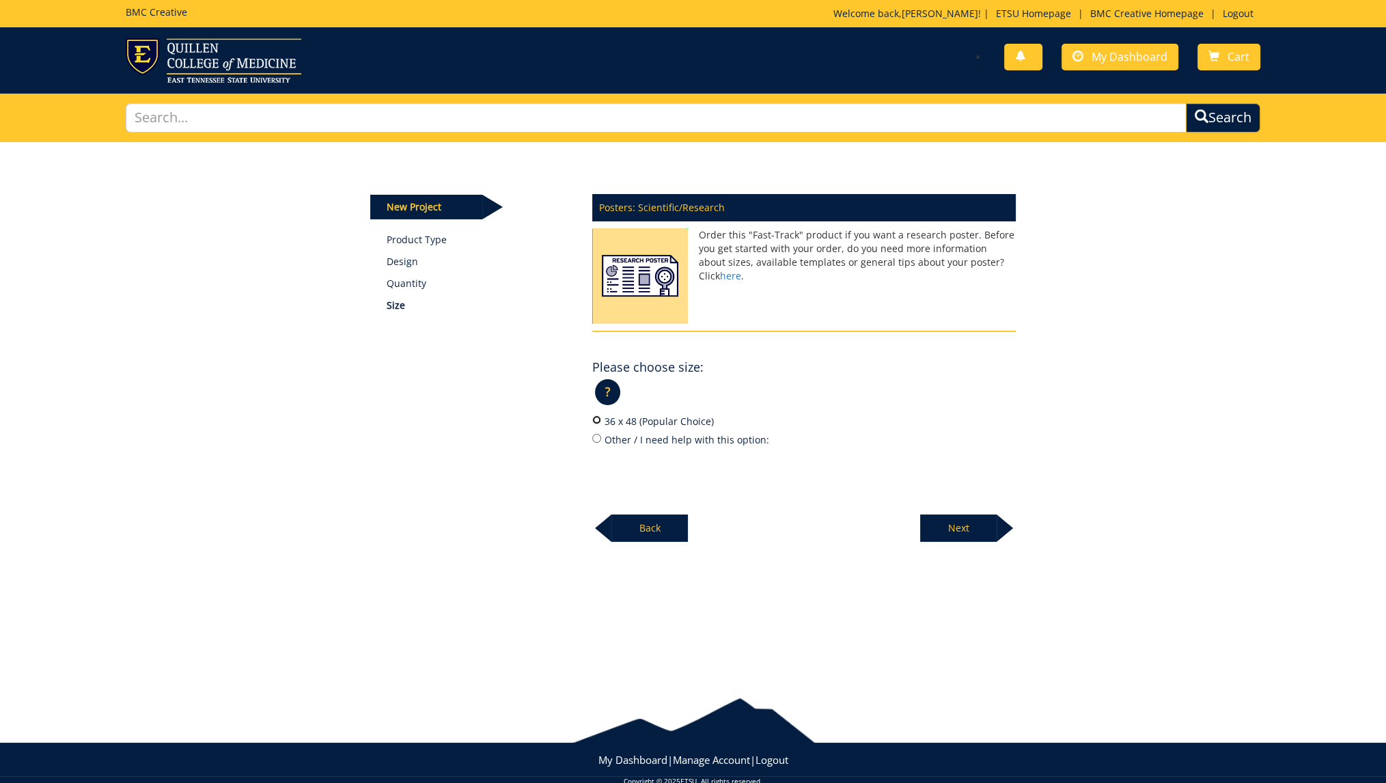
radio input "true"
click at [964, 522] on p "Next" at bounding box center [958, 527] width 77 height 27
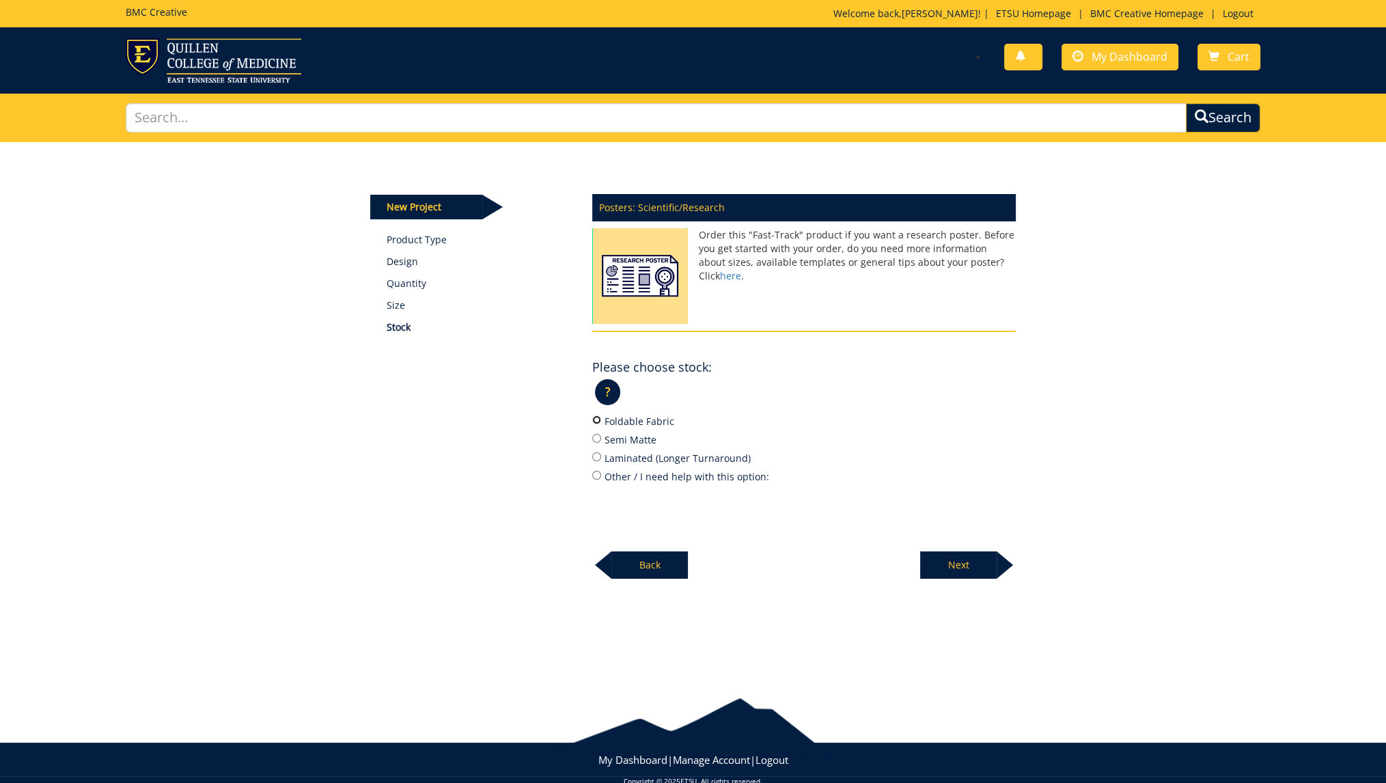
click at [597, 419] on input "Foldable Fabric" at bounding box center [596, 419] width 9 height 9
radio input "true"
click at [964, 577] on div "New Project Product Type Design Quantity Size Stock Posters: Scientific/Researc…" at bounding box center [693, 408] width 1386 height 532
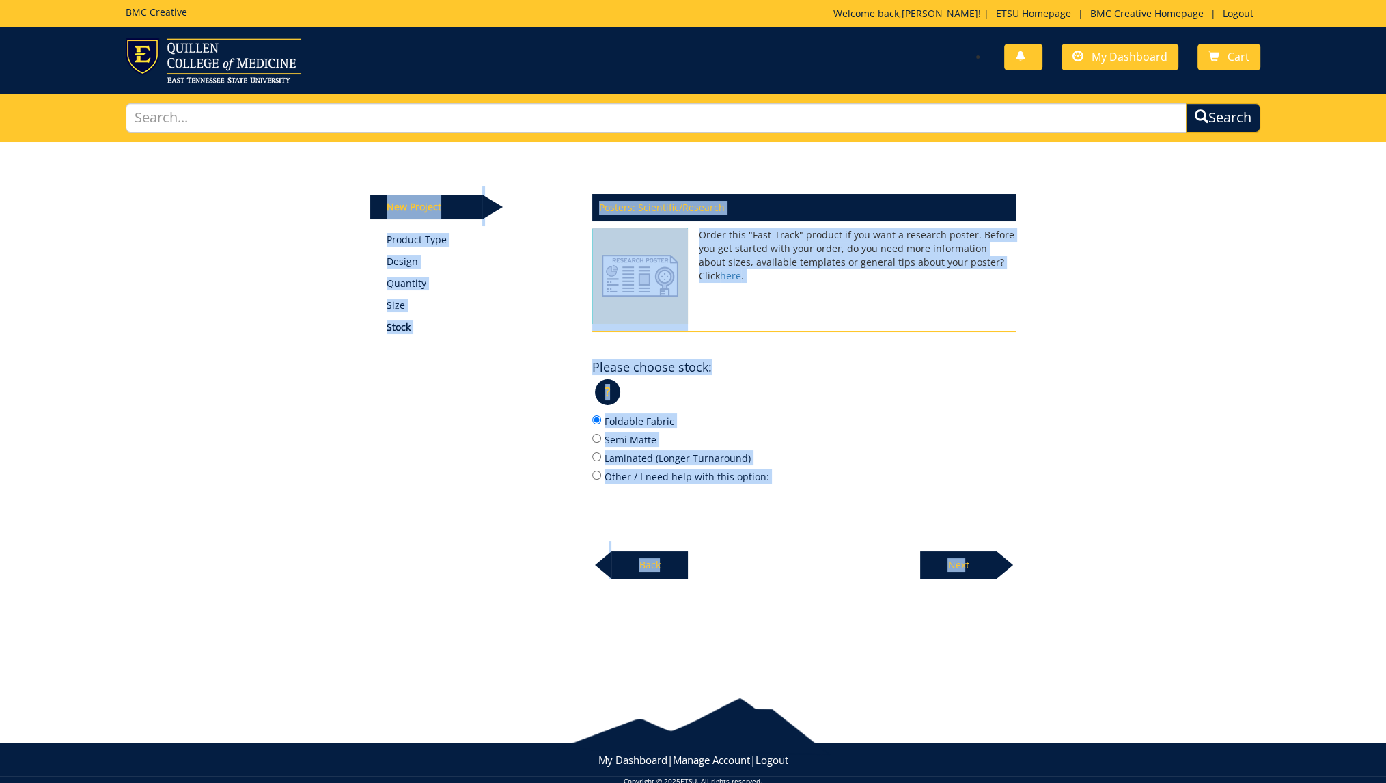
click at [962, 570] on p "Next" at bounding box center [958, 564] width 77 height 27
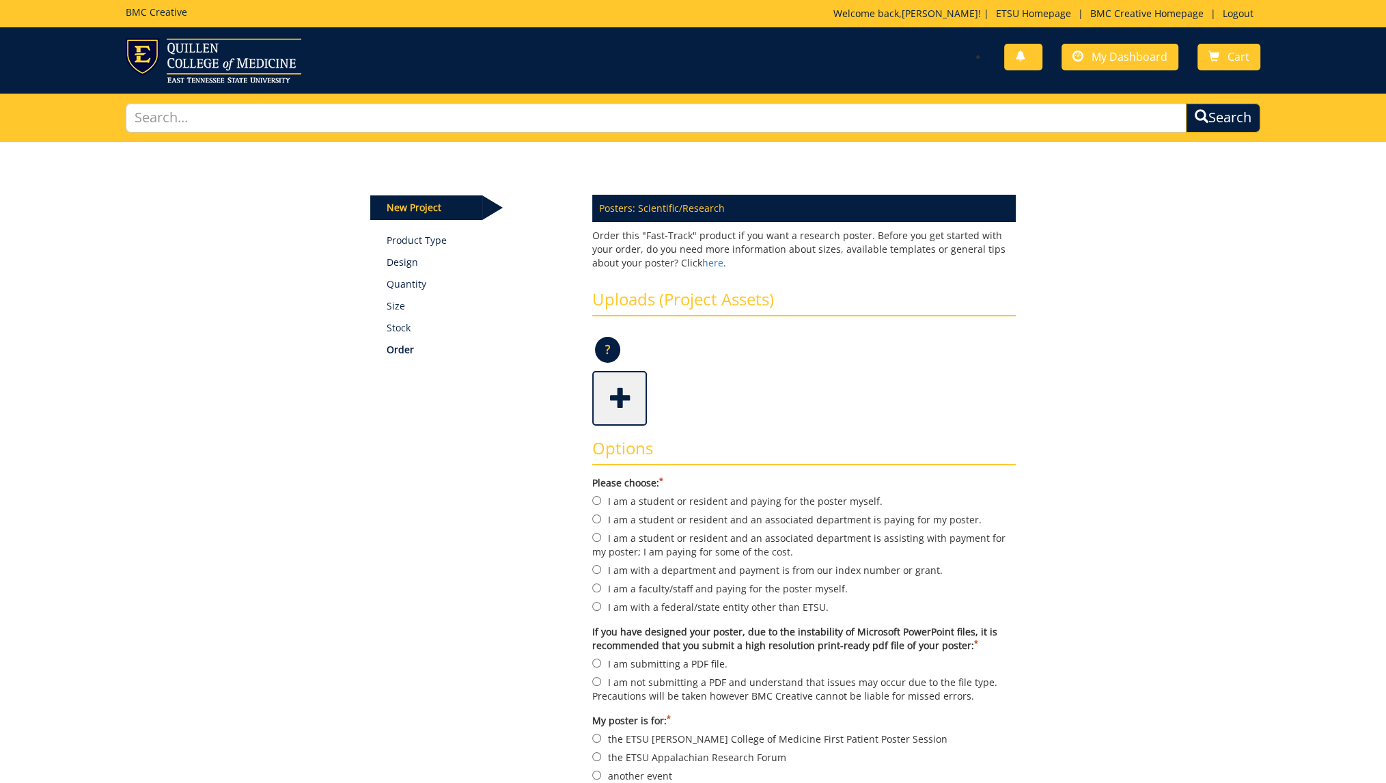
click at [620, 392] on span at bounding box center [621, 397] width 55 height 48
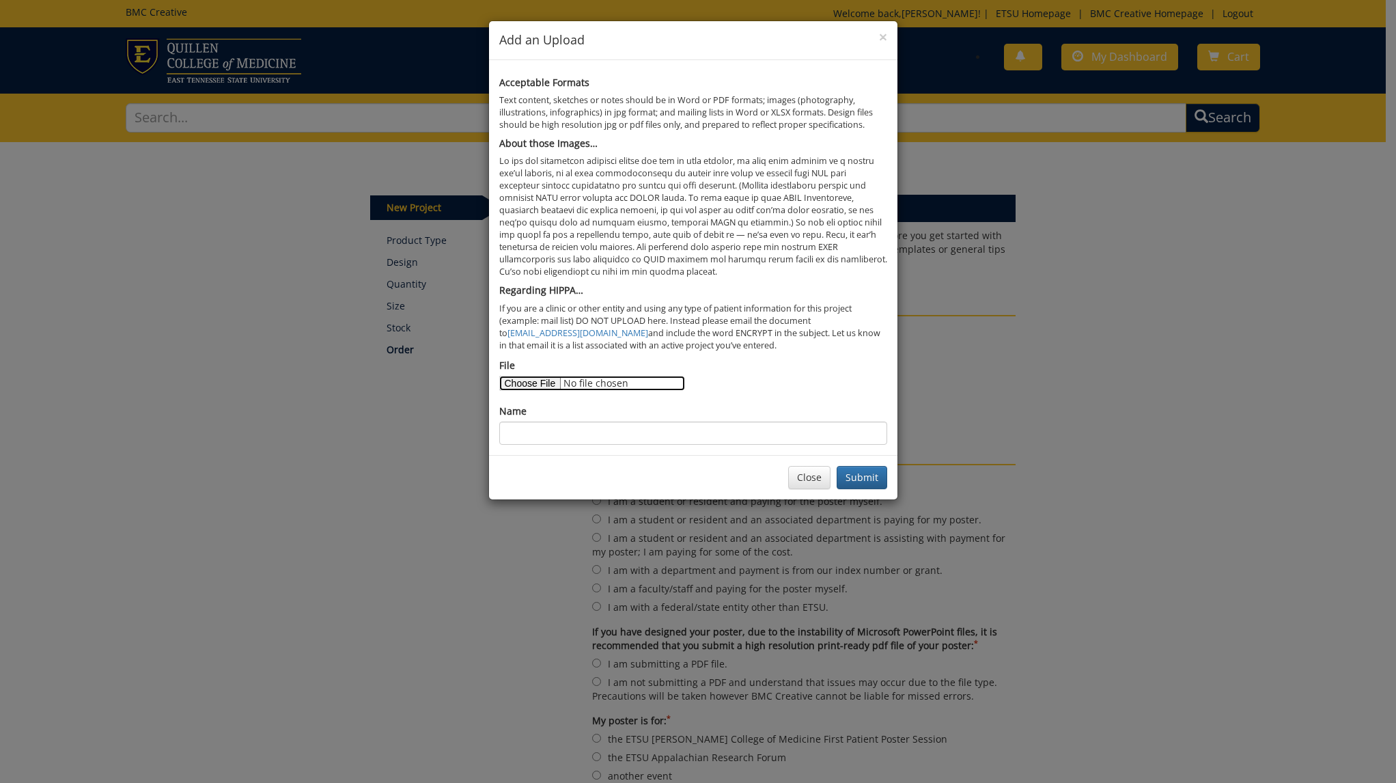
click at [550, 383] on input "File" at bounding box center [592, 383] width 186 height 15
type input "C:\fakepath\[PERSON_NAME] Symposium Poster PDF.pdf"
click at [556, 436] on input "Name" at bounding box center [693, 432] width 388 height 23
type input "Poster PDF"
click at [864, 473] on button "Submit" at bounding box center [862, 477] width 51 height 23
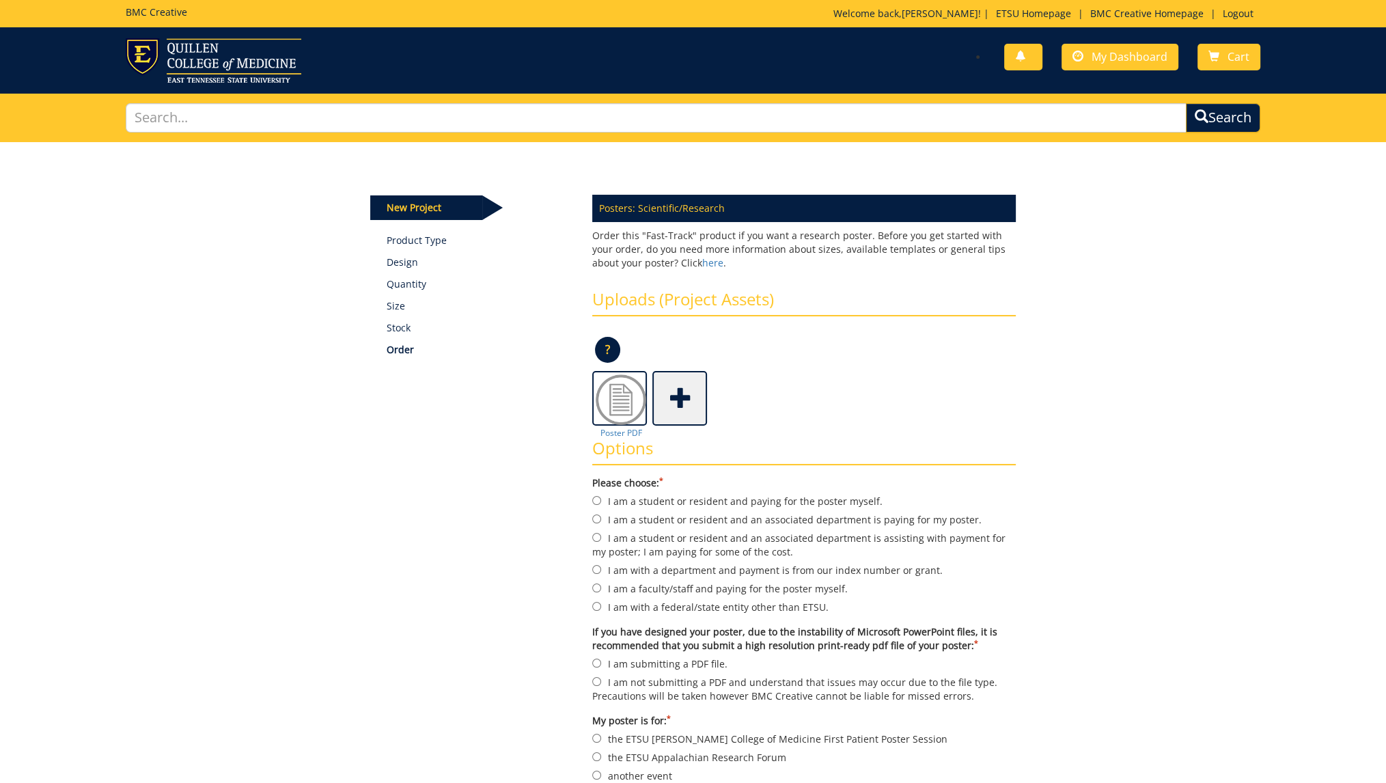
click at [612, 494] on label "I am a student or resident and paying for the poster myself." at bounding box center [804, 500] width 424 height 15
click at [601, 496] on input "I am a student or resident and paying for the poster myself." at bounding box center [596, 500] width 9 height 9
radio input "true"
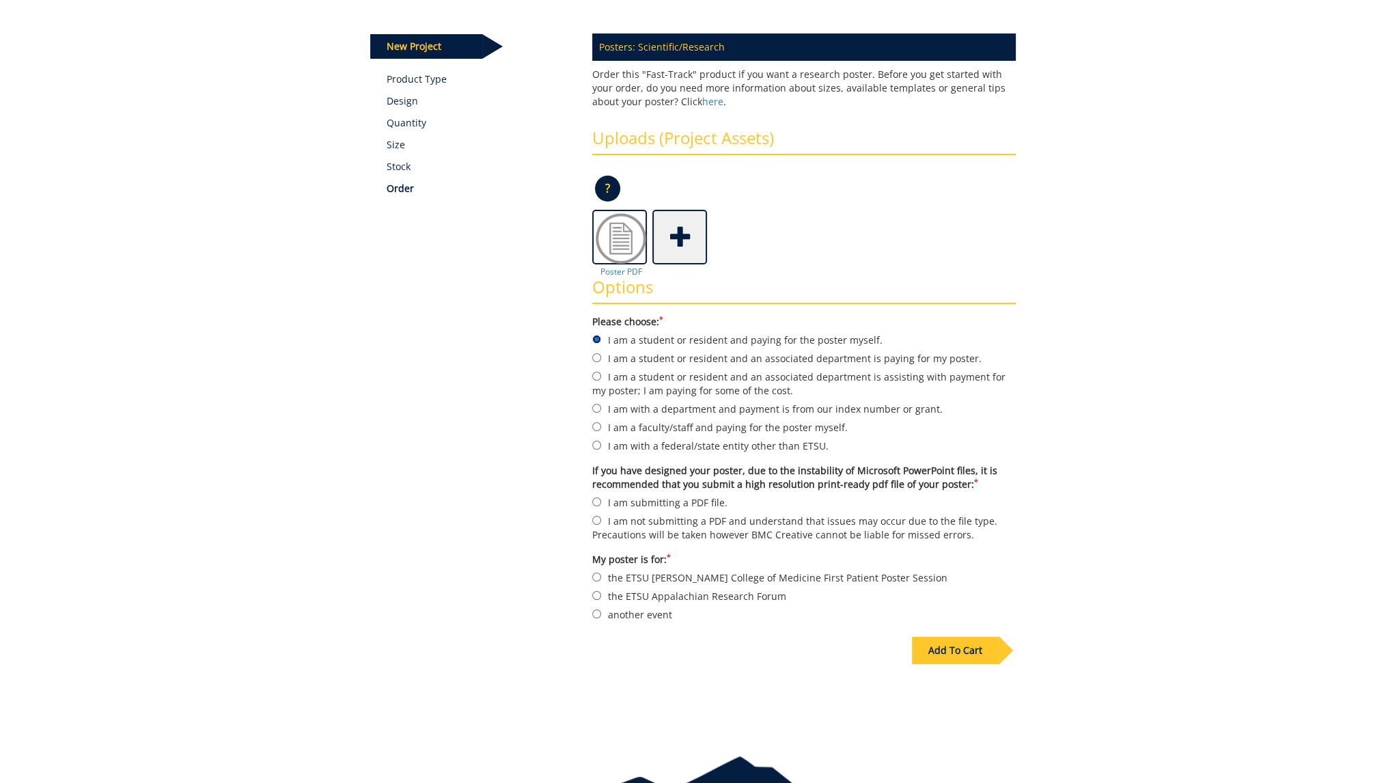
scroll to position [162, 0]
click at [630, 495] on label "I am submitting a PDF file." at bounding box center [804, 501] width 424 height 15
click at [601, 497] on input "I am submitting a PDF file." at bounding box center [596, 501] width 9 height 9
radio input "true"
click at [658, 624] on div "Add To Cart" at bounding box center [693, 677] width 666 height 107
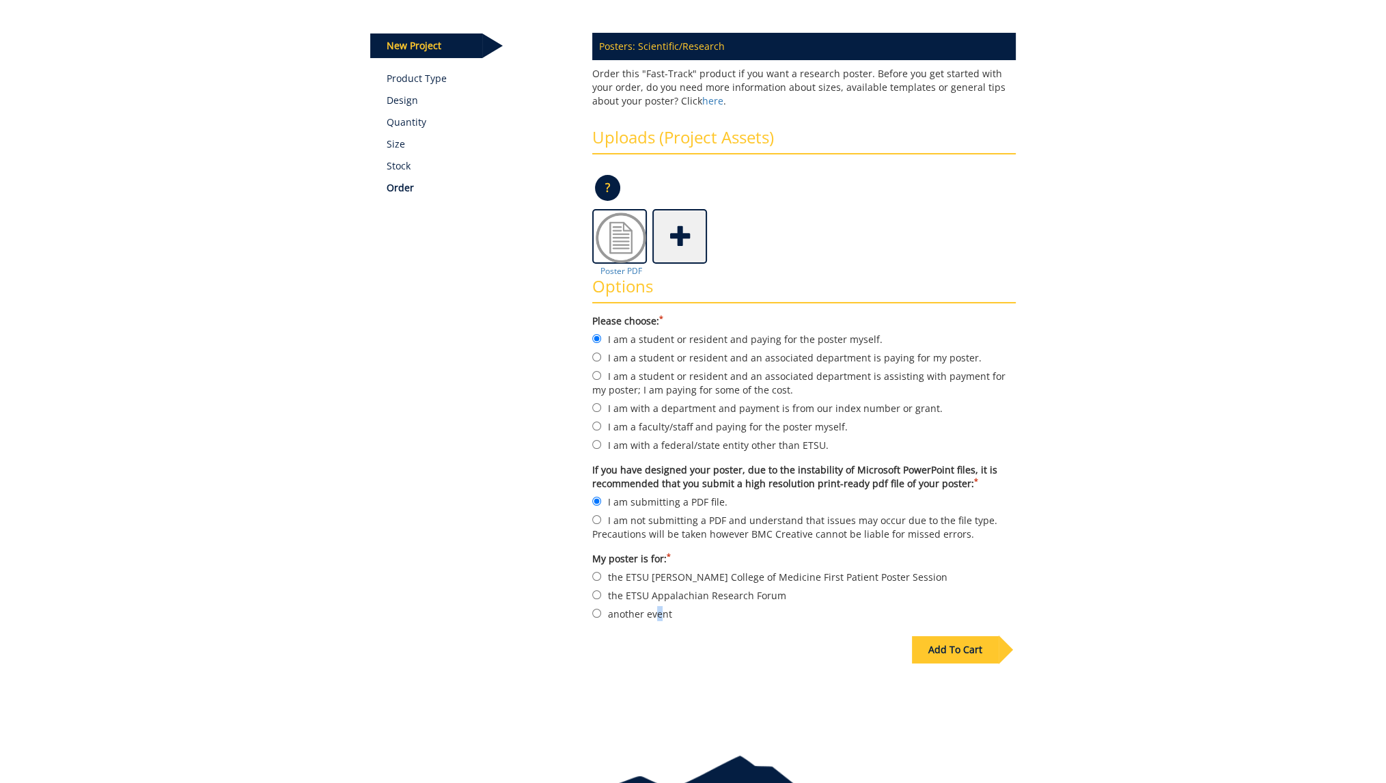
click at [660, 613] on label "another event" at bounding box center [804, 613] width 424 height 15
click at [600, 611] on input "another event" at bounding box center [596, 613] width 9 height 9
radio input "true"
click at [973, 649] on div "Add To Cart" at bounding box center [955, 649] width 87 height 27
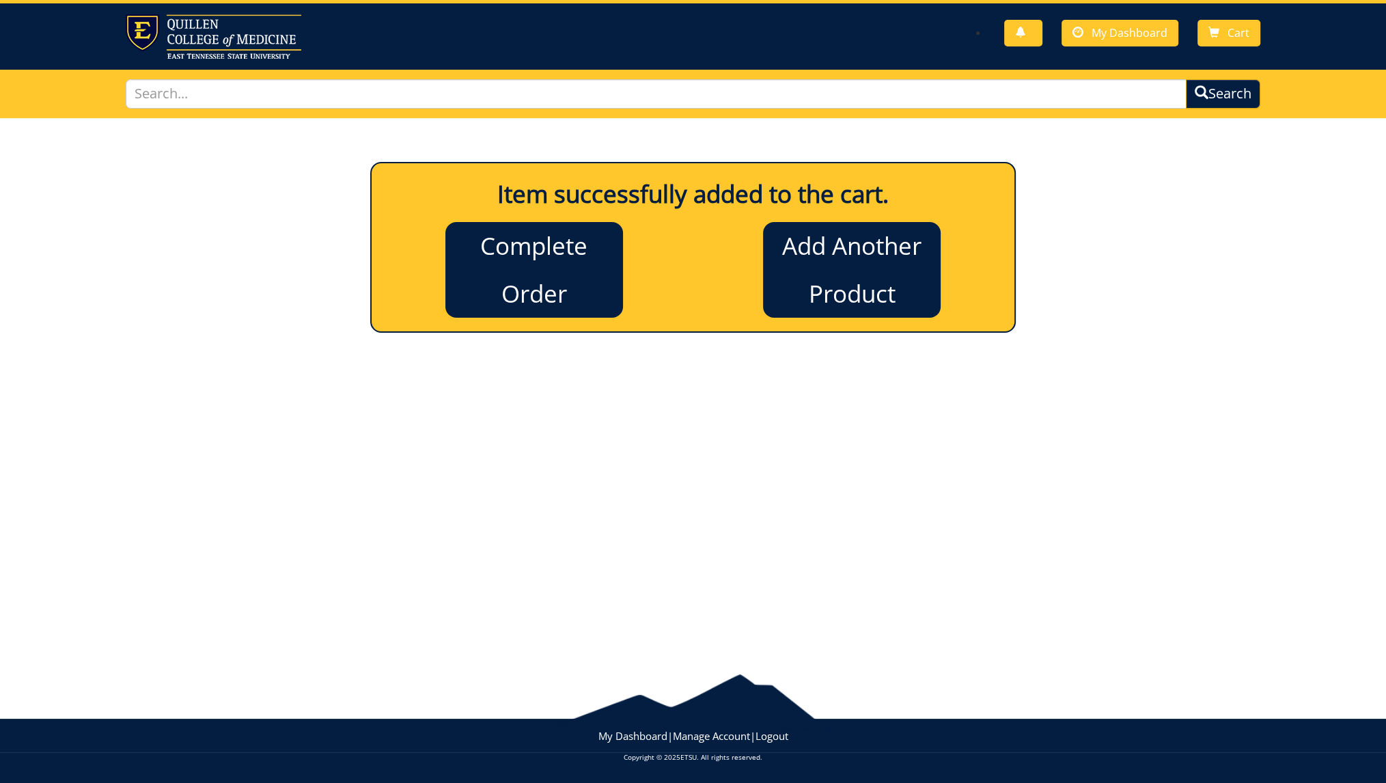
scroll to position [23, 0]
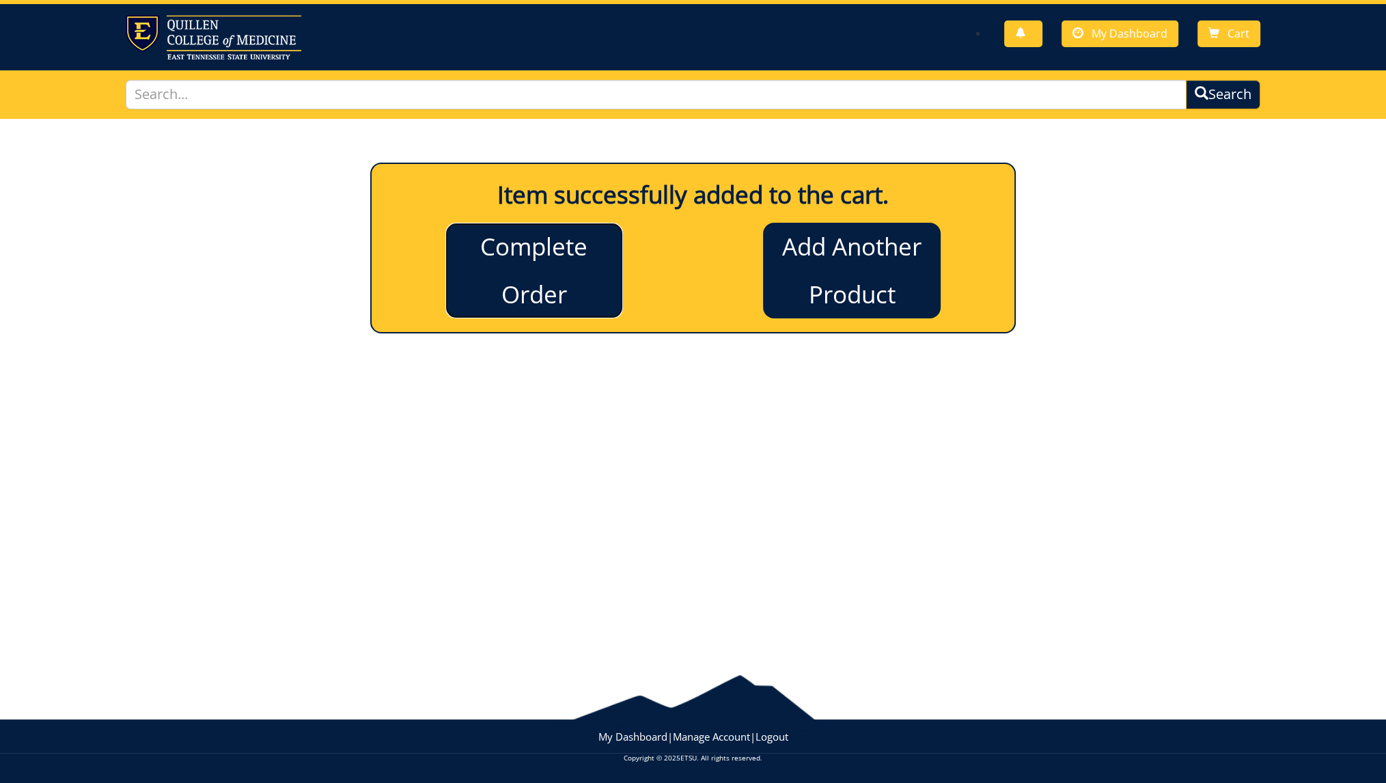
click at [555, 274] on link "Complete Order" at bounding box center [534, 271] width 178 height 96
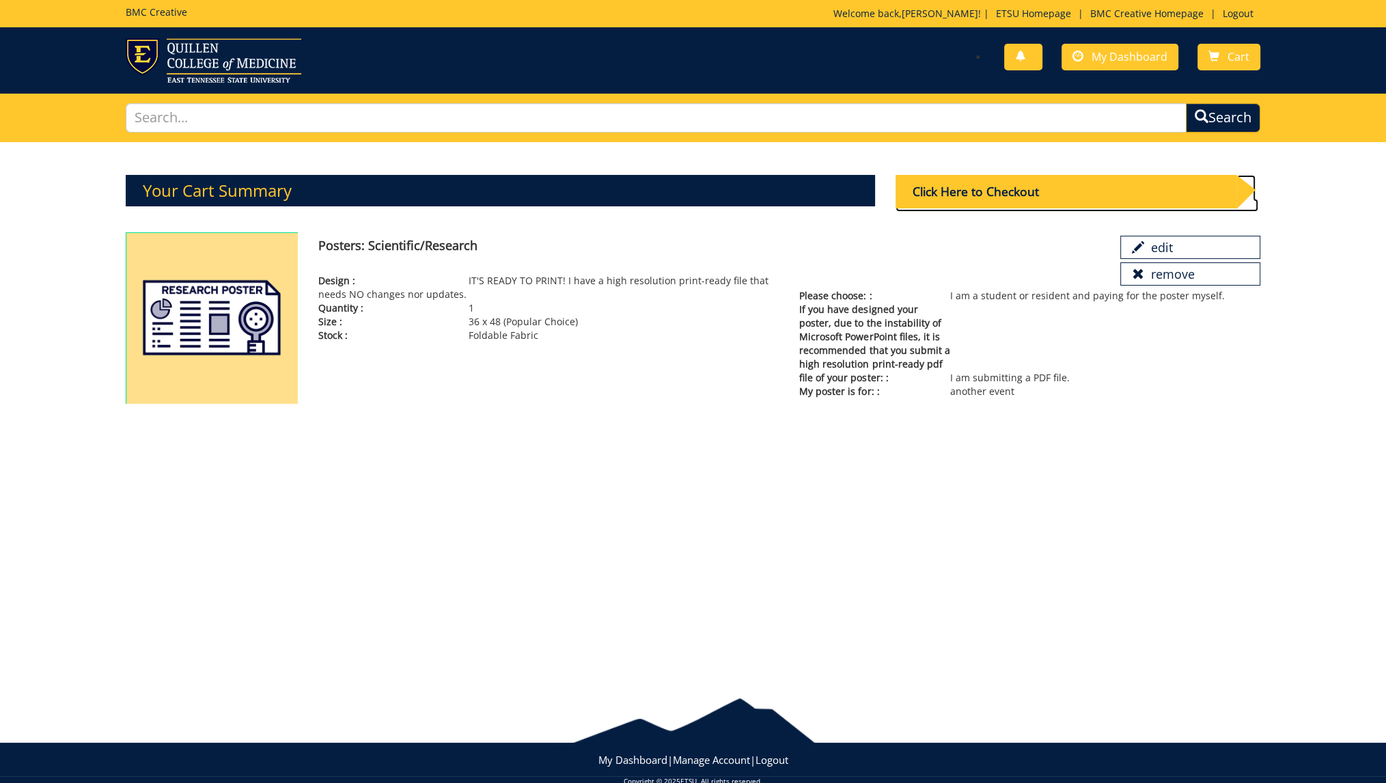
click at [1197, 176] on div "Click Here to Checkout" at bounding box center [1066, 191] width 341 height 33
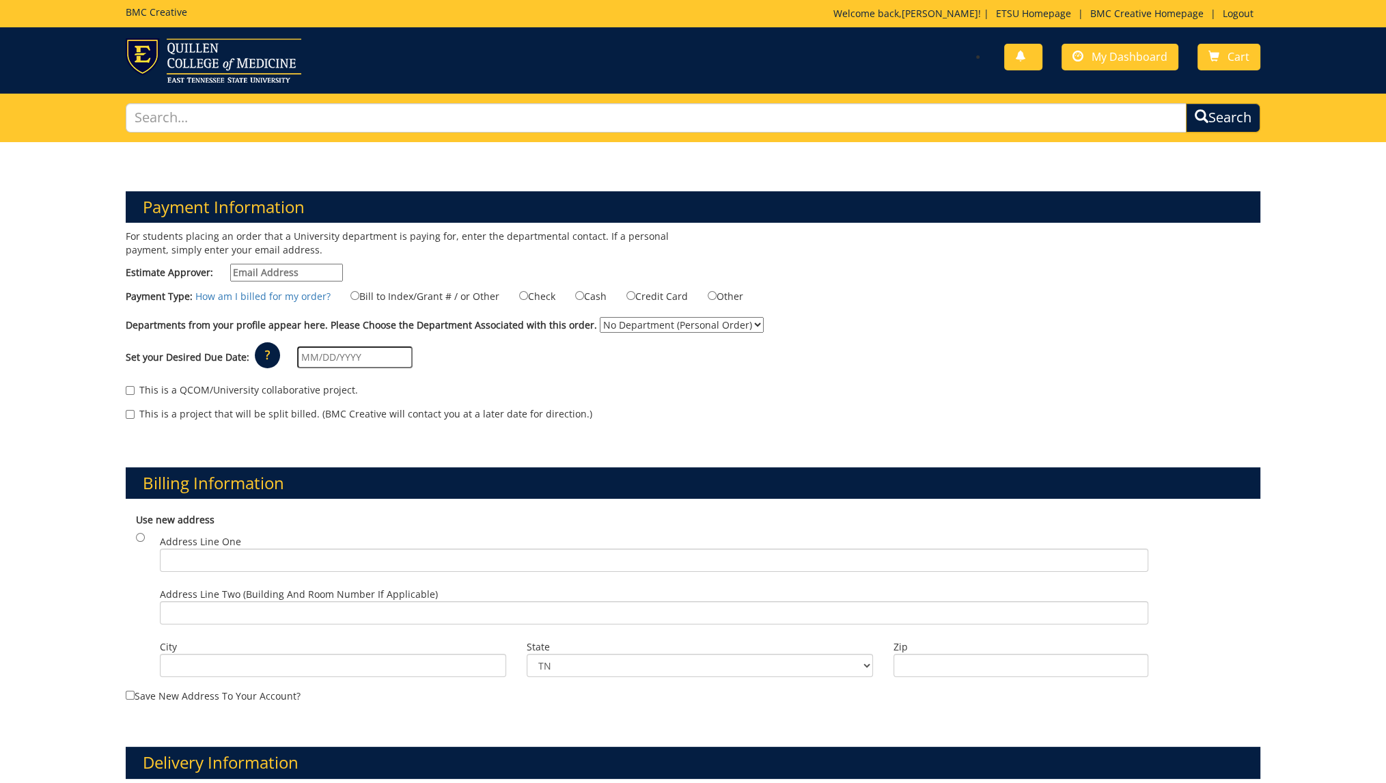
click at [302, 274] on input "Estimate Approver:" at bounding box center [286, 273] width 113 height 18
type input "[EMAIL_ADDRESS][DOMAIN_NAME]"
type input "[STREET_ADDRESS]"
type input "[GEOGRAPHIC_DATA]"
type input "37601"
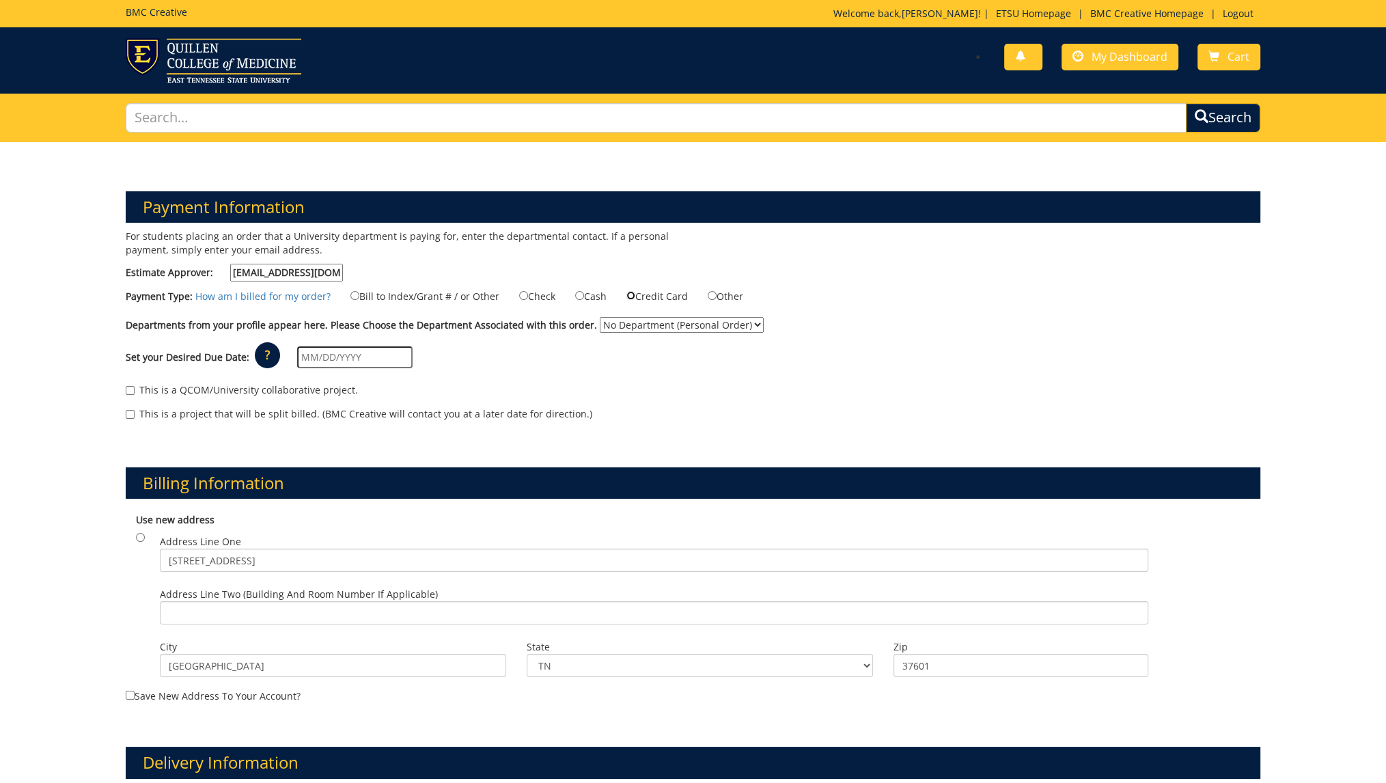
click at [629, 294] on input "Credit Card" at bounding box center [630, 295] width 9 height 9
radio input "true"
click at [579, 296] on input "Cash" at bounding box center [579, 295] width 9 height 9
radio input "true"
click at [628, 295] on input "Credit Card" at bounding box center [630, 295] width 9 height 9
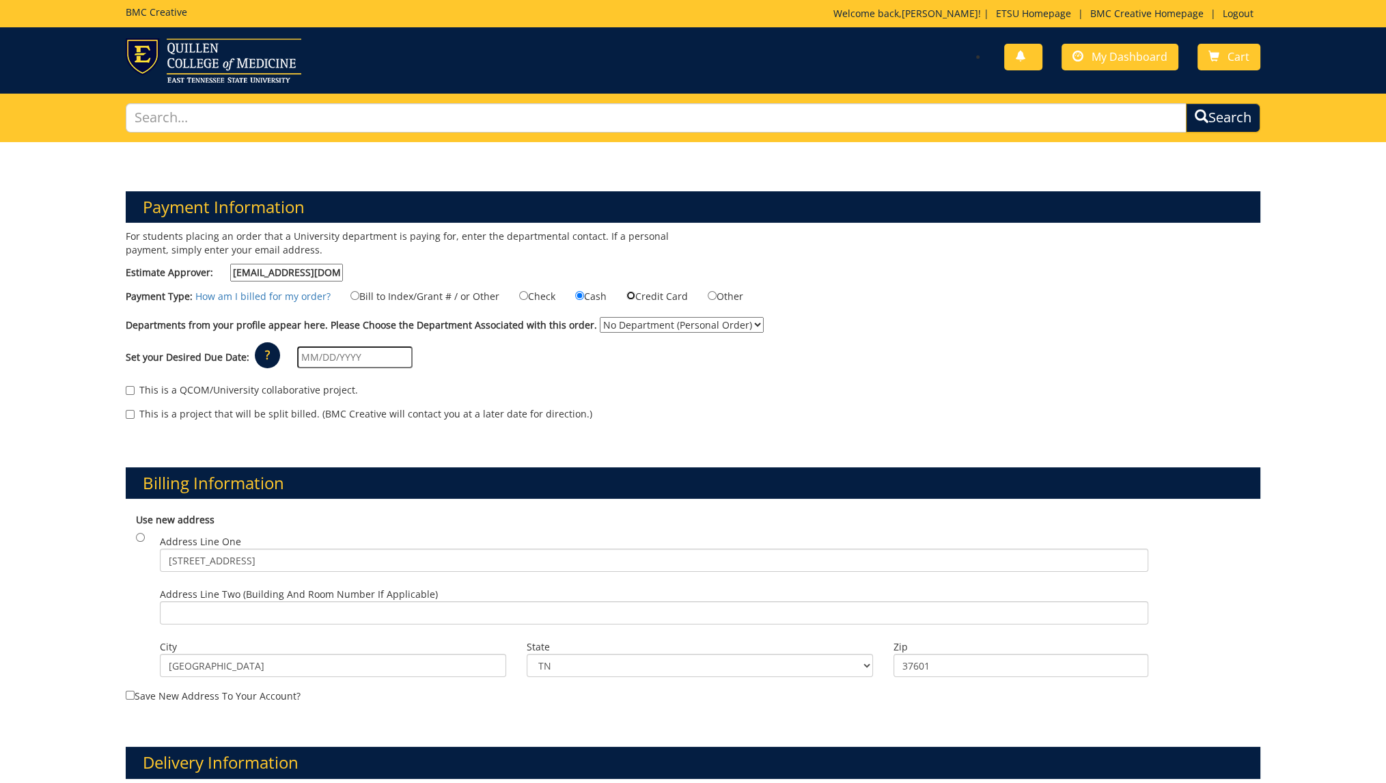
radio input "true"
click at [669, 328] on select "No Department (Personal Order) Student" at bounding box center [682, 325] width 164 height 16
select select "206"
click at [619, 317] on select "No Department (Personal Order) Student" at bounding box center [682, 325] width 164 height 16
click at [355, 362] on input "text" at bounding box center [354, 357] width 115 height 22
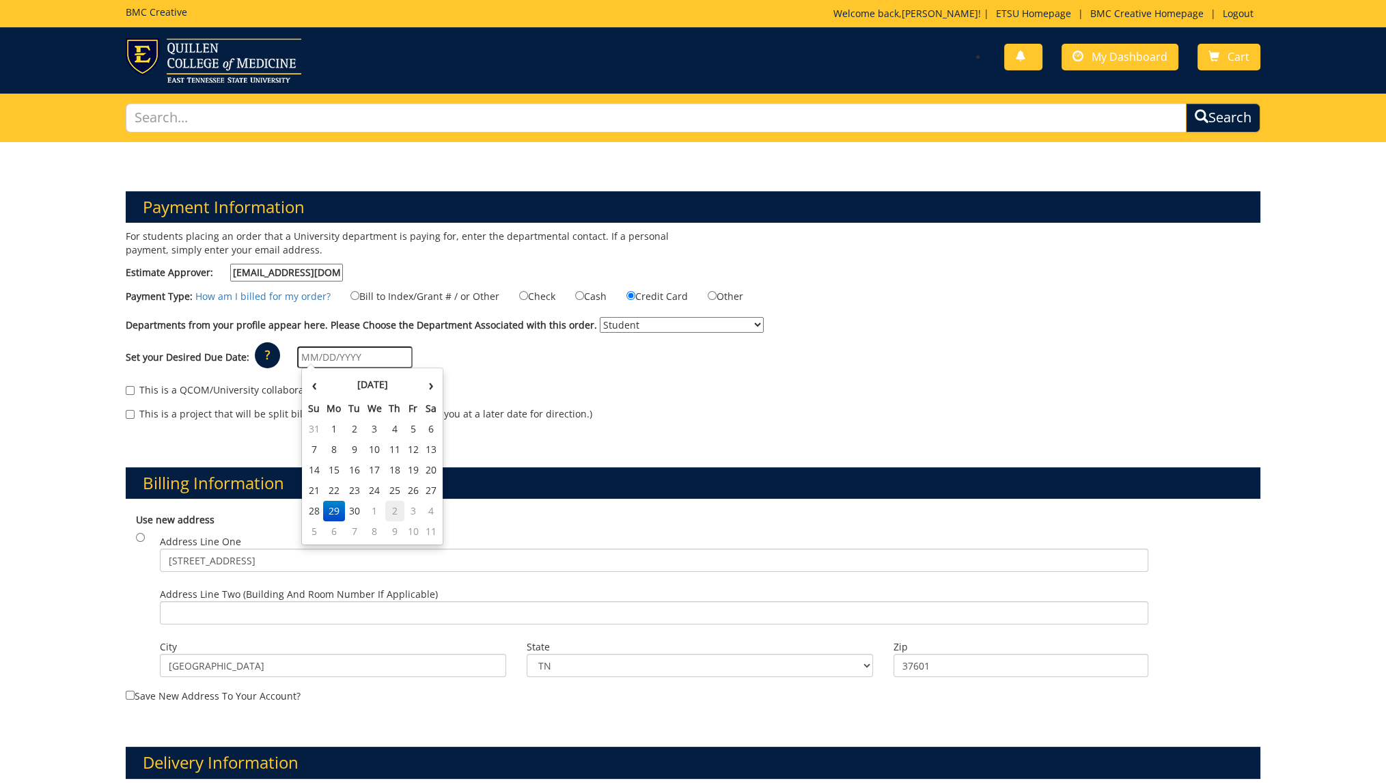
click at [400, 513] on td "2" at bounding box center [394, 511] width 19 height 20
type input "[DATE]"
click at [131, 389] on input "This is a QCOM/University collaborative project." at bounding box center [130, 390] width 9 height 9
checkbox input "true"
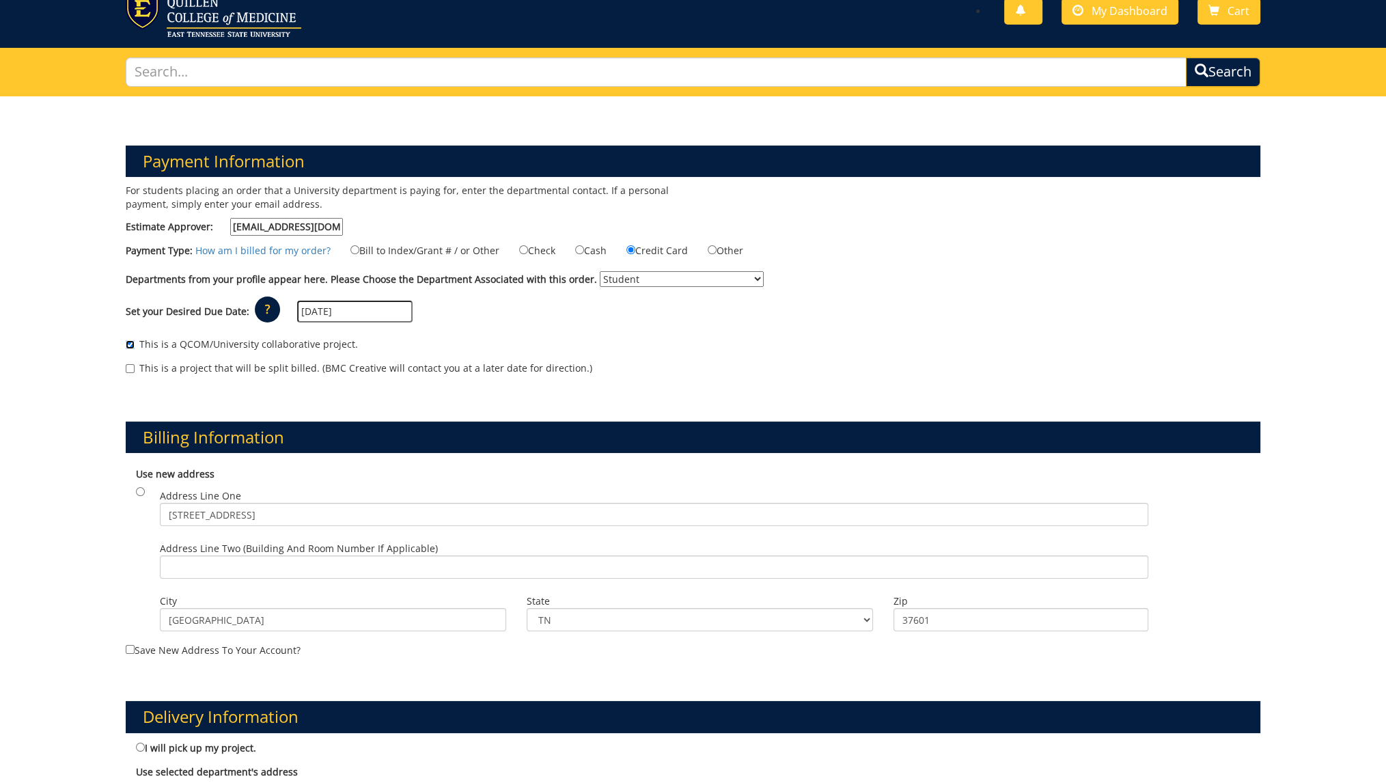
scroll to position [52, 0]
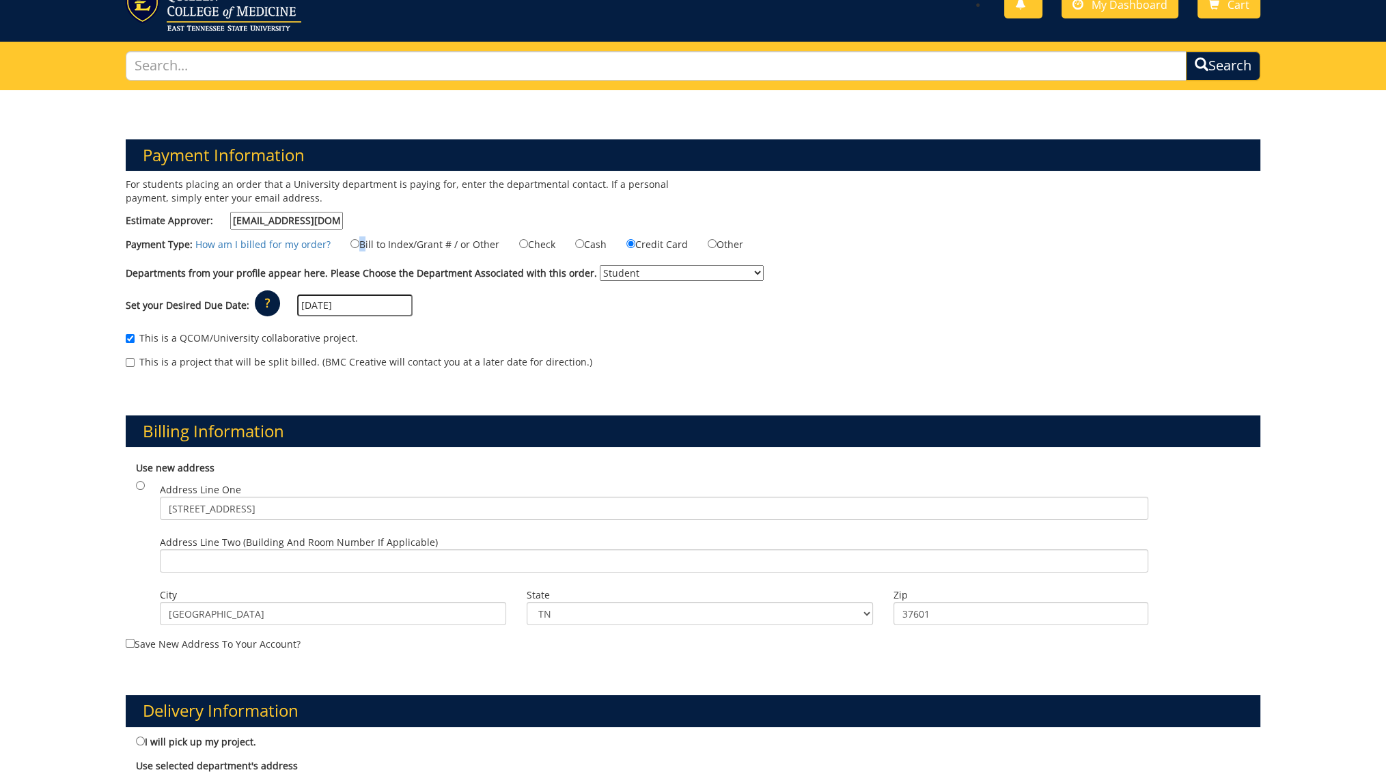
click at [360, 242] on label "Bill to Index/Grant # / or Other" at bounding box center [416, 243] width 166 height 15
click at [359, 242] on input "Bill to Index/Grant # / or Other" at bounding box center [354, 243] width 9 height 9
radio input "true"
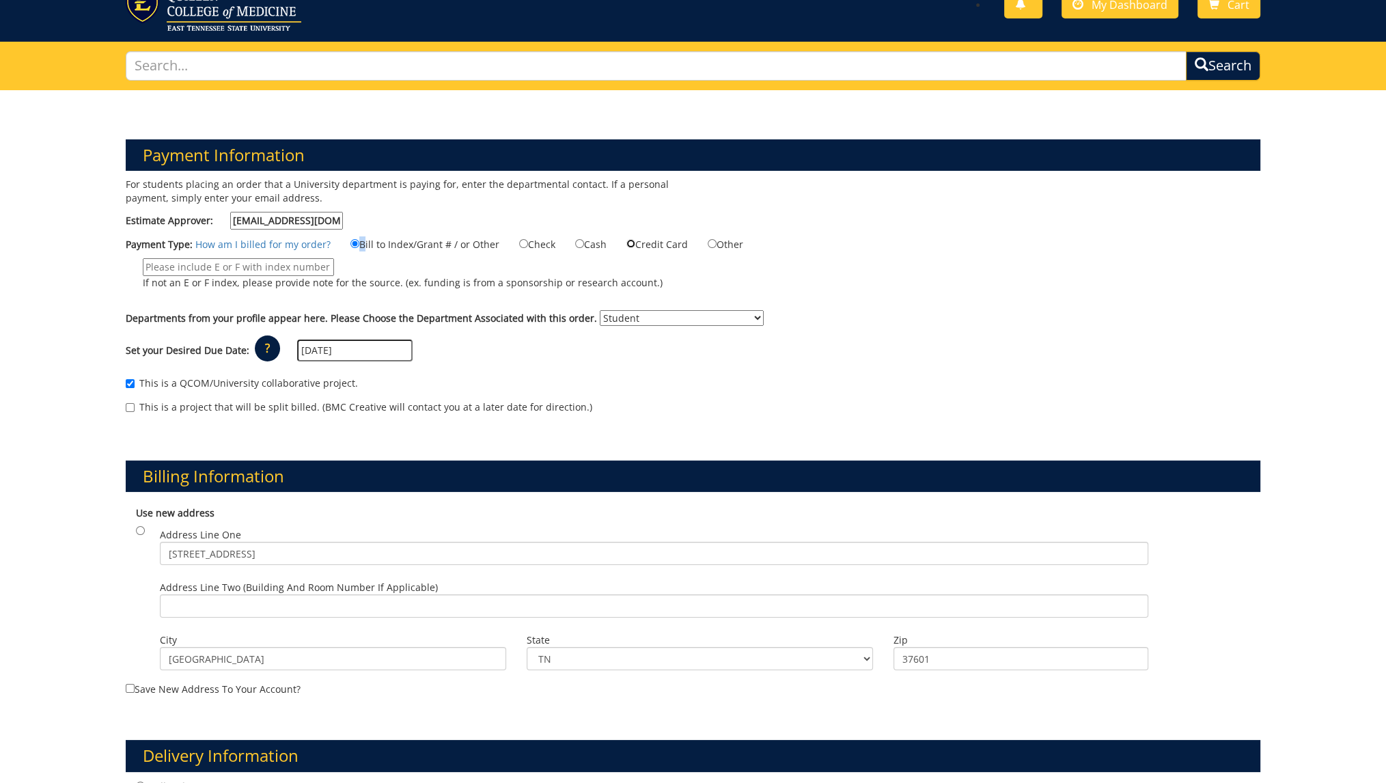
click at [626, 248] on input "Credit Card" at bounding box center [630, 243] width 9 height 9
radio input "true"
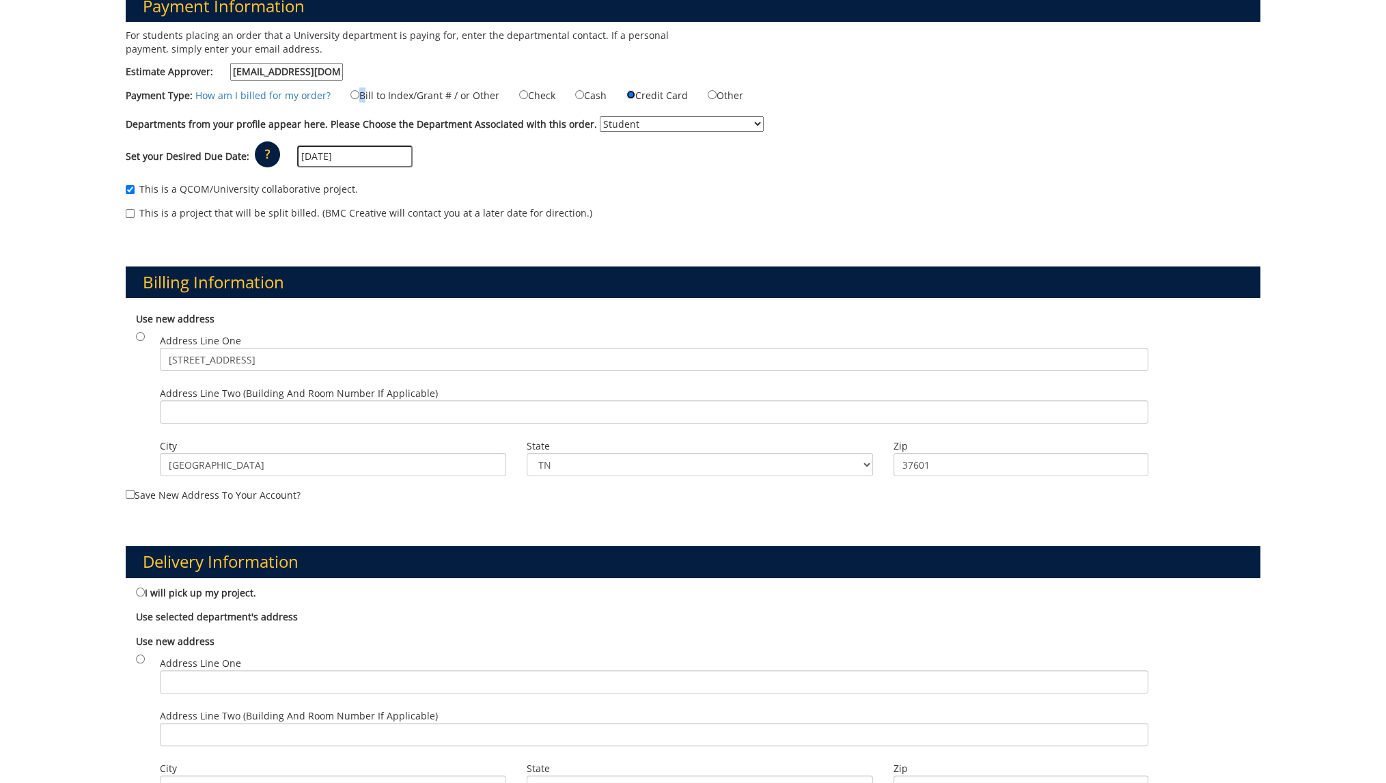
scroll to position [215, 0]
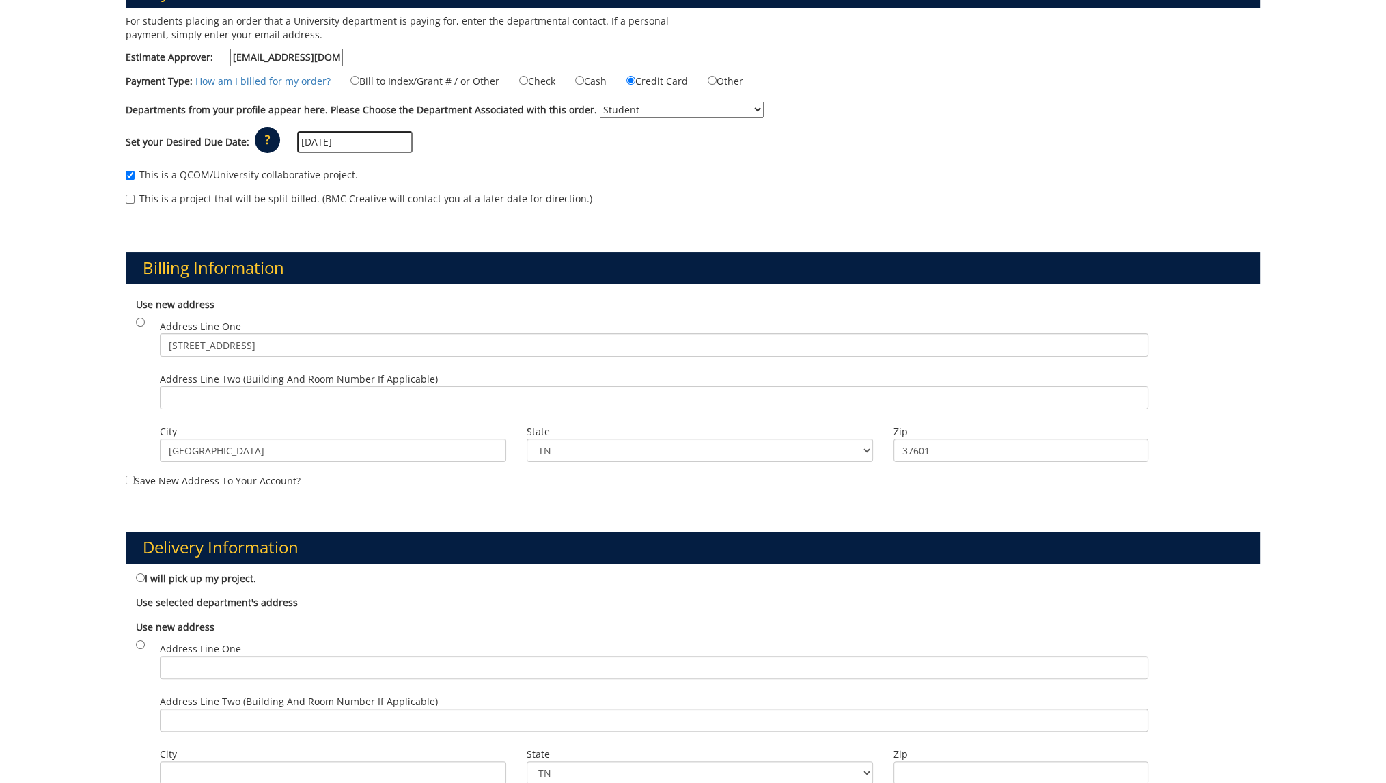
click at [344, 315] on div "Address Line One 1934 King Springs Rd." at bounding box center [654, 341] width 1009 height 53
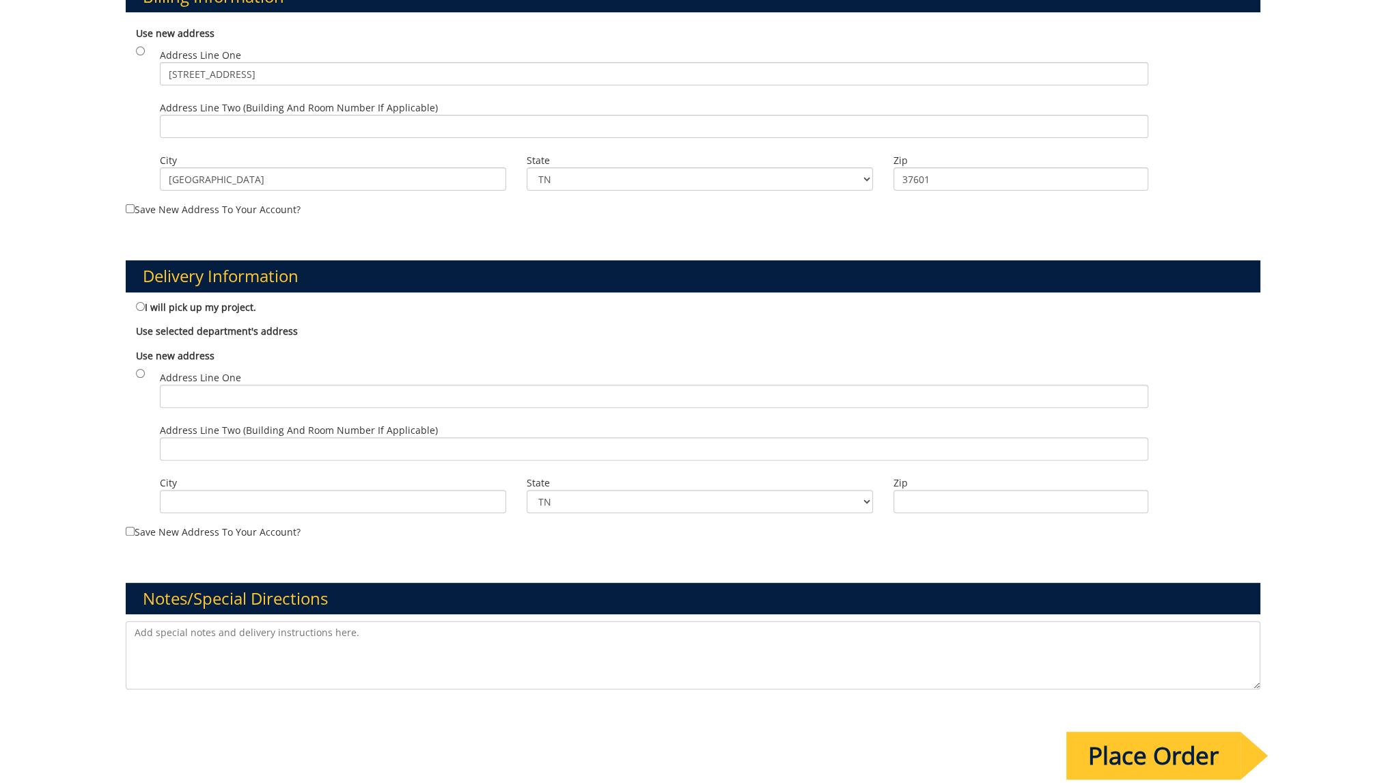
scroll to position [487, 0]
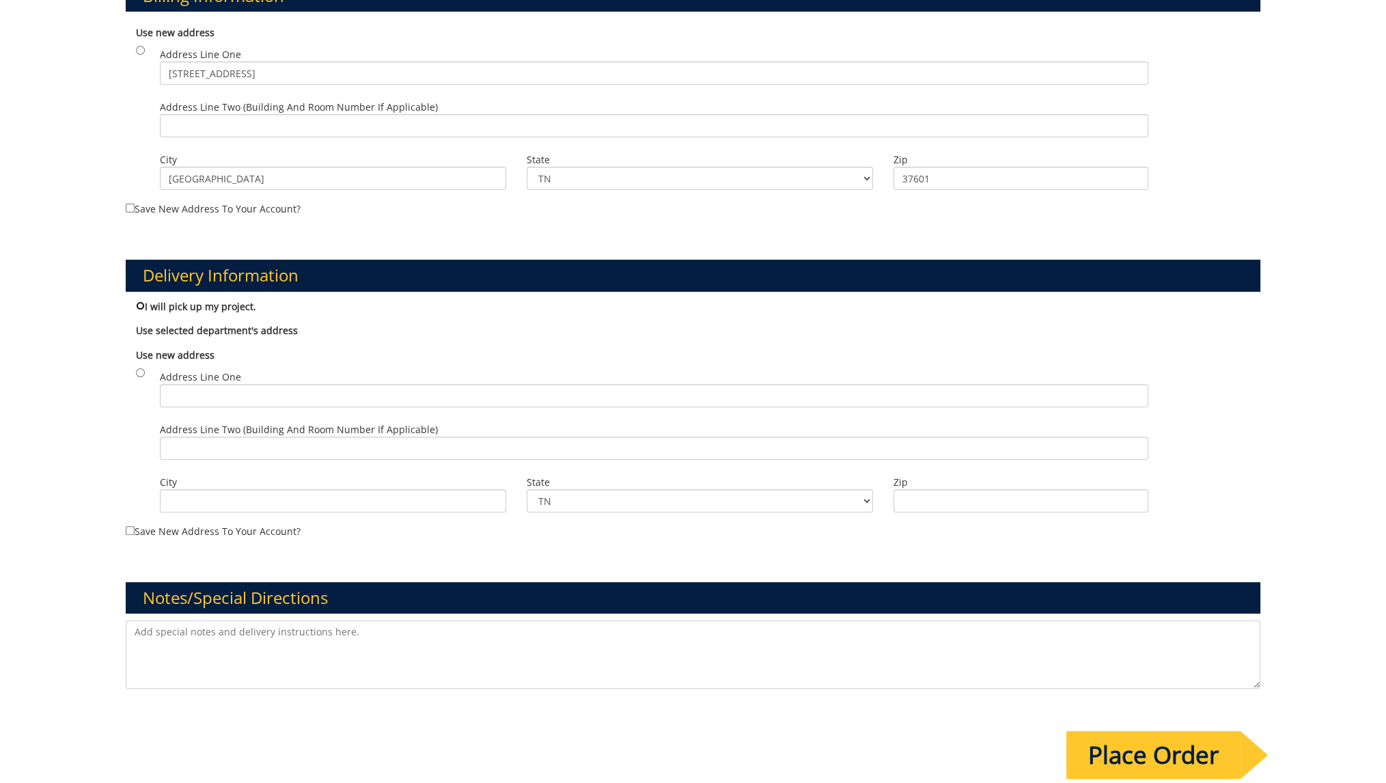
click at [137, 303] on input "I will pick up my project." at bounding box center [140, 305] width 9 height 9
radio input "true"
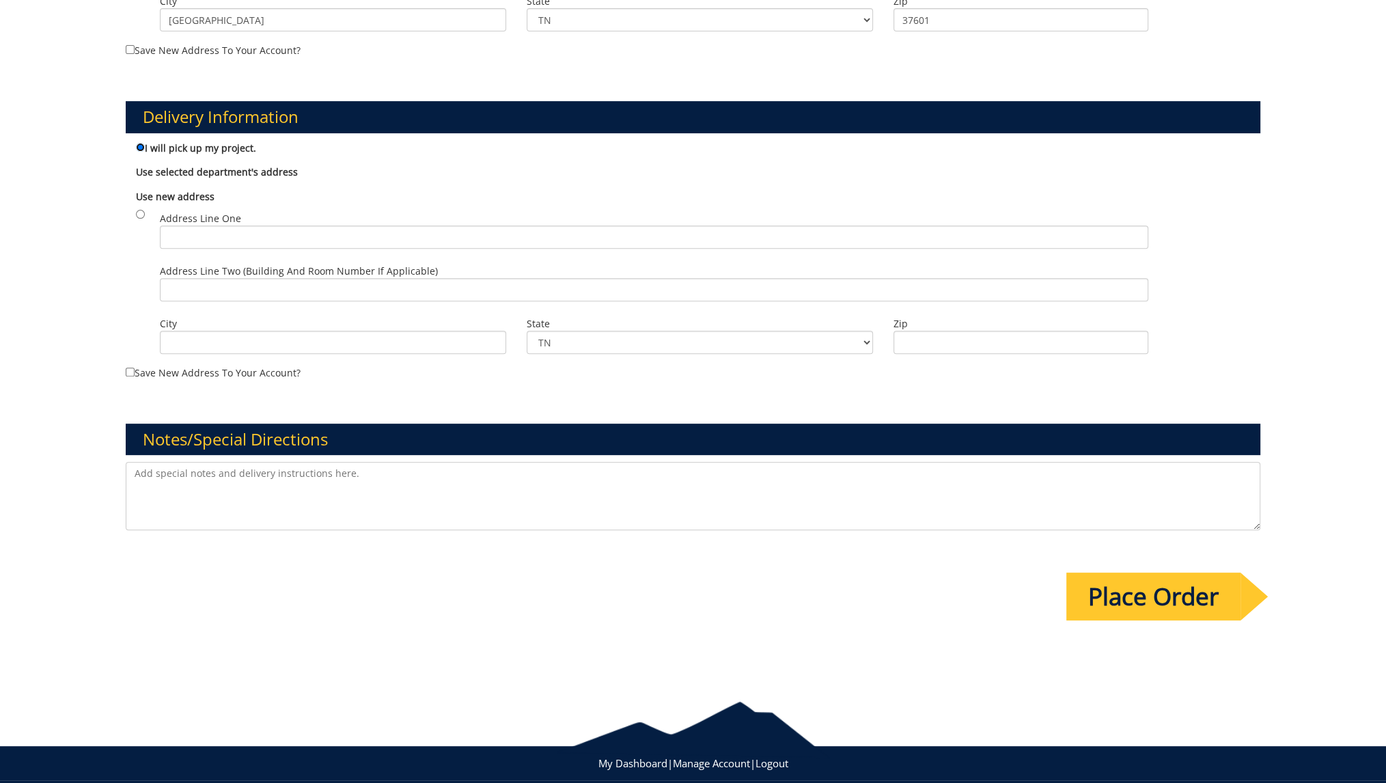
scroll to position [663, 0]
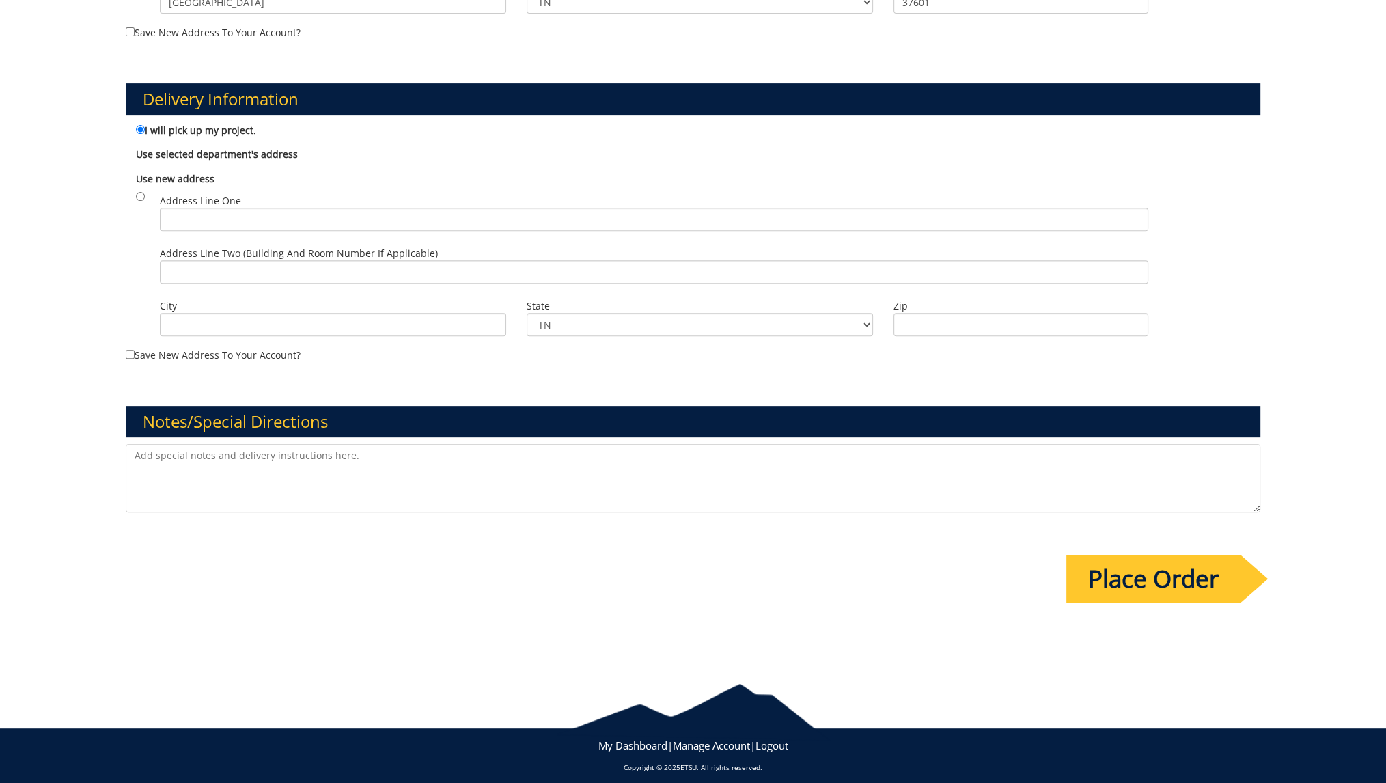
click at [1097, 587] on input "Place Order" at bounding box center [1153, 579] width 174 height 48
